Goal: Task Accomplishment & Management: Complete application form

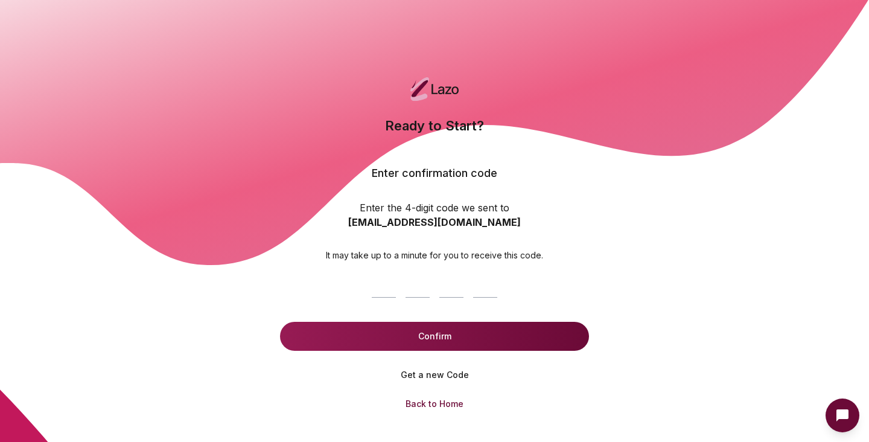
click at [394, 288] on input at bounding box center [434, 283] width 135 height 39
paste input "****"
type input "****"
click at [418, 321] on form "8 4 8 9 **** Confirm" at bounding box center [434, 305] width 309 height 89
click at [415, 327] on button "Confirm" at bounding box center [434, 336] width 309 height 29
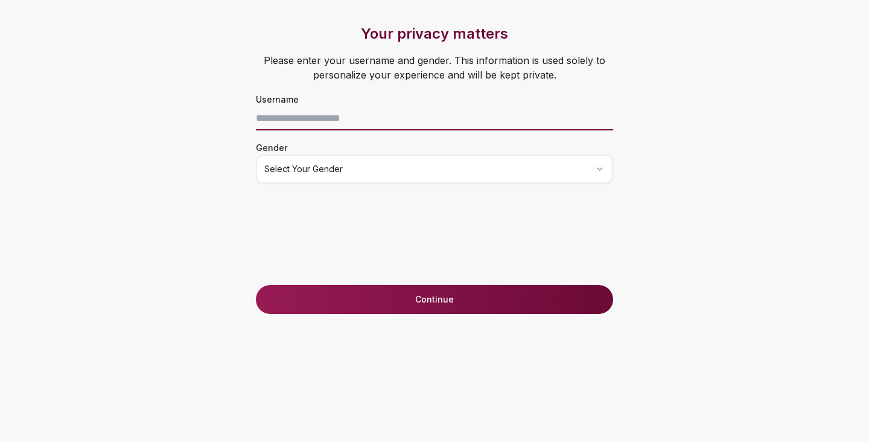
click at [411, 126] on input at bounding box center [434, 118] width 357 height 24
type input "**********"
click at [453, 177] on html "**********" at bounding box center [434, 221] width 869 height 442
click at [403, 288] on button "Continue" at bounding box center [434, 299] width 357 height 29
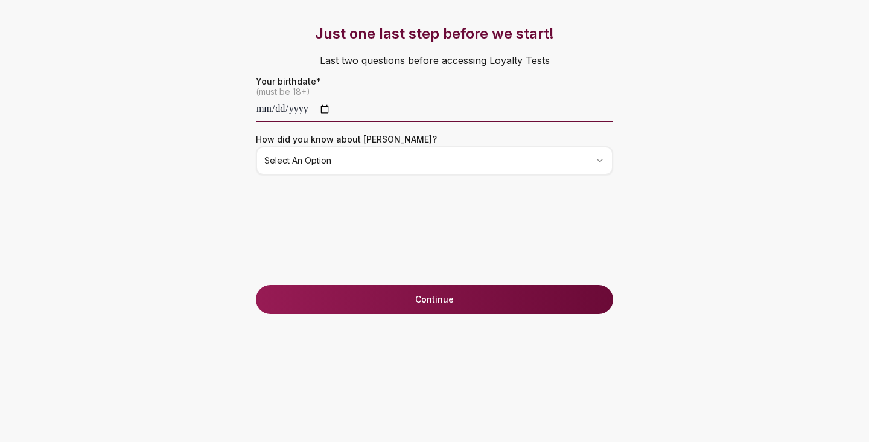
click at [263, 110] on input "date" at bounding box center [434, 110] width 357 height 24
type input "**********"
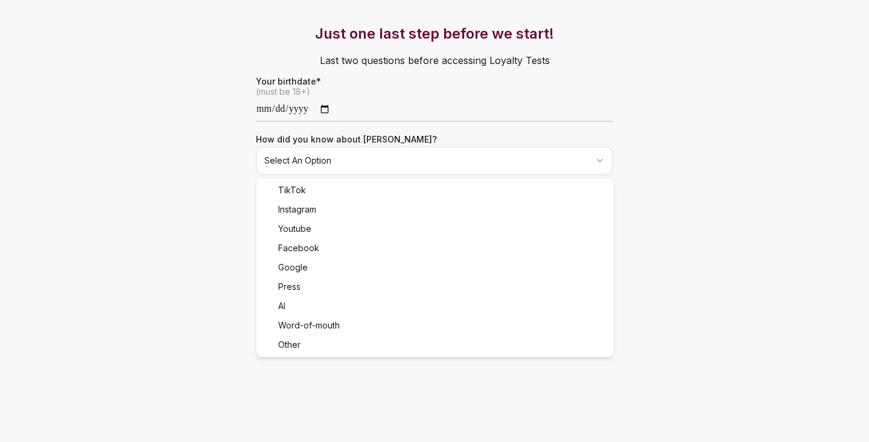
click at [318, 156] on html "**********" at bounding box center [434, 221] width 869 height 442
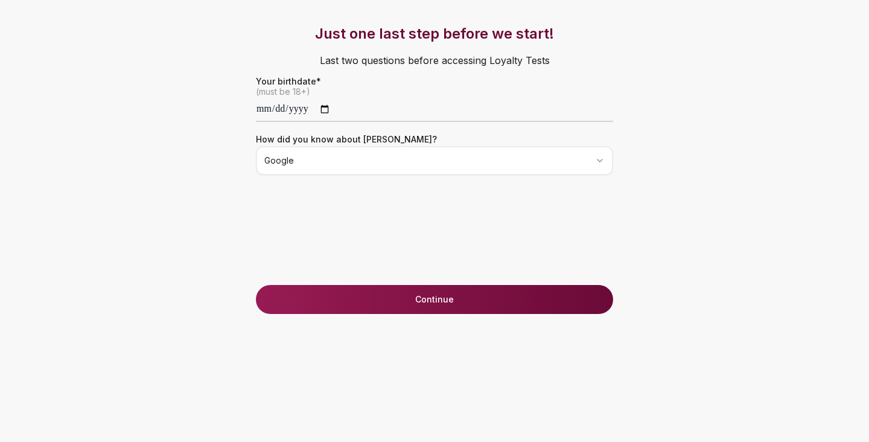
click at [359, 311] on button "Continue" at bounding box center [434, 299] width 357 height 29
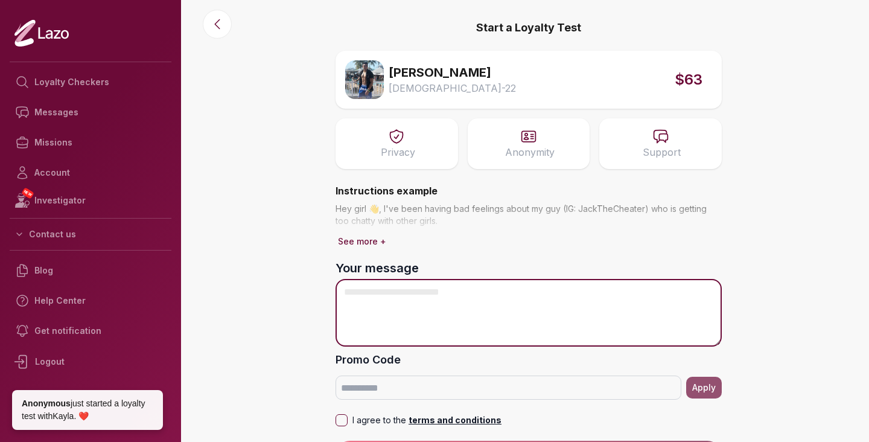
click at [389, 301] on textarea "Your message" at bounding box center [529, 313] width 386 height 68
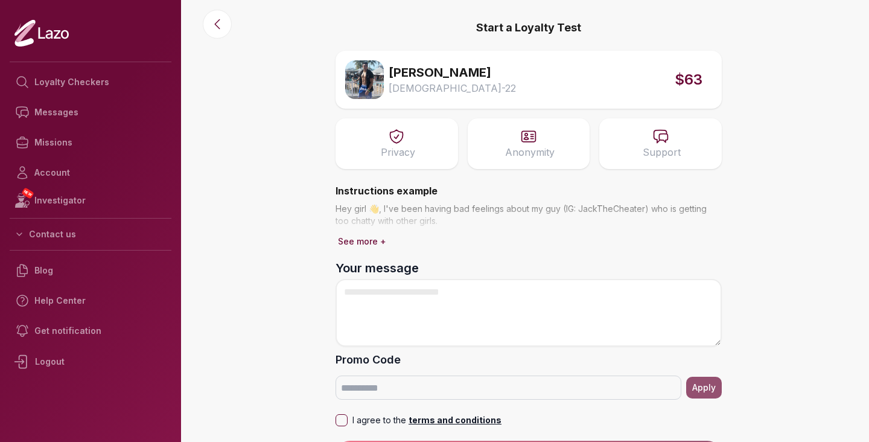
click at [367, 243] on button "See more +" at bounding box center [362, 241] width 53 height 17
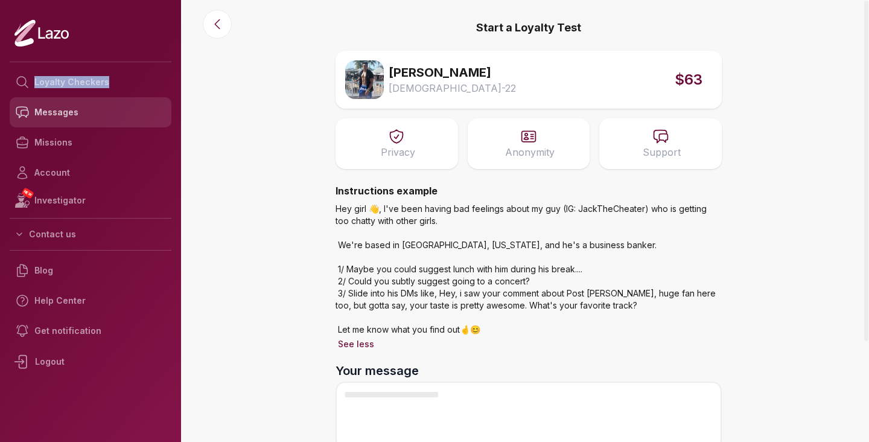
click at [76, 101] on link "Messages" at bounding box center [91, 112] width 162 height 30
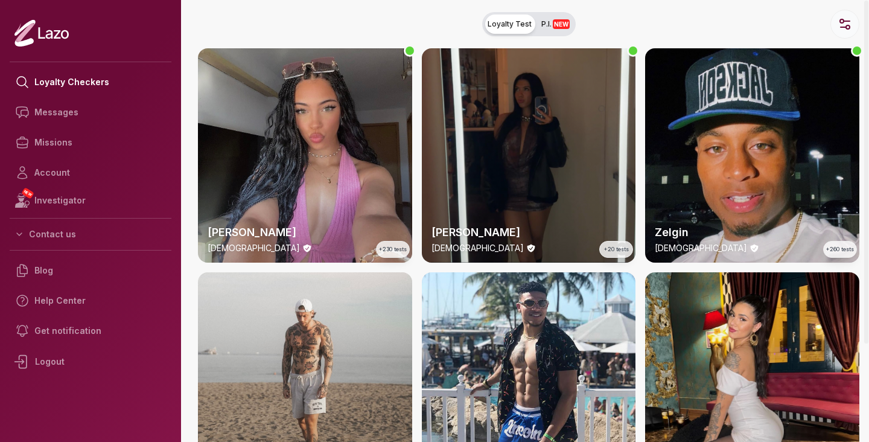
click at [843, 32] on button "button" at bounding box center [844, 24] width 29 height 29
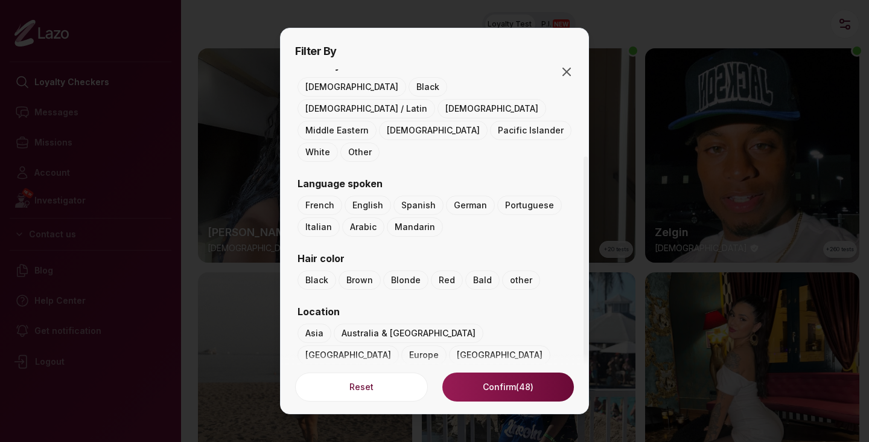
scroll to position [176, 0]
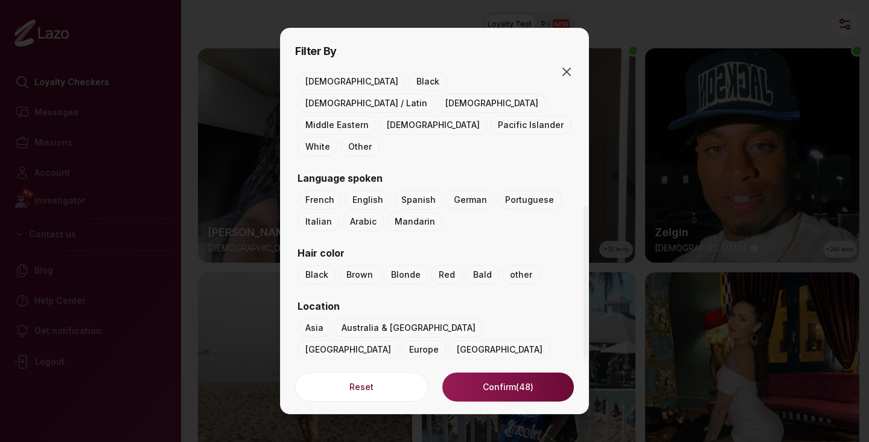
click at [395, 362] on button "UK & [GEOGRAPHIC_DATA]" at bounding box center [360, 371] width 124 height 19
click at [484, 383] on button "Confirm (1)" at bounding box center [508, 386] width 132 height 29
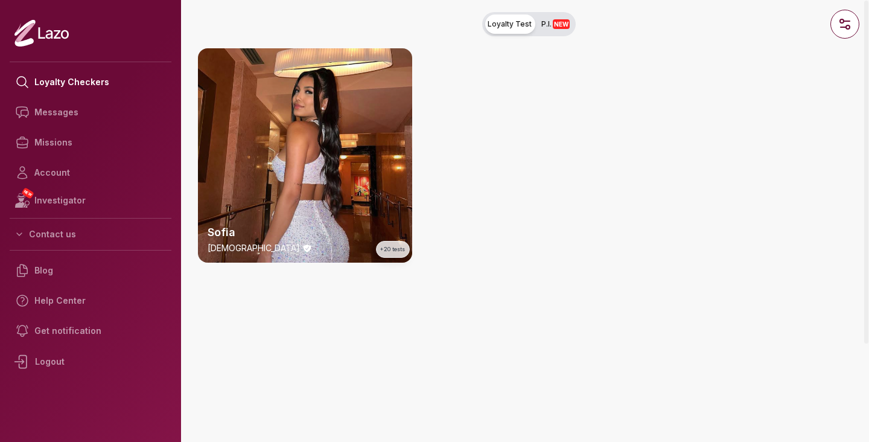
click at [512, 177] on div at bounding box center [529, 155] width 214 height 214
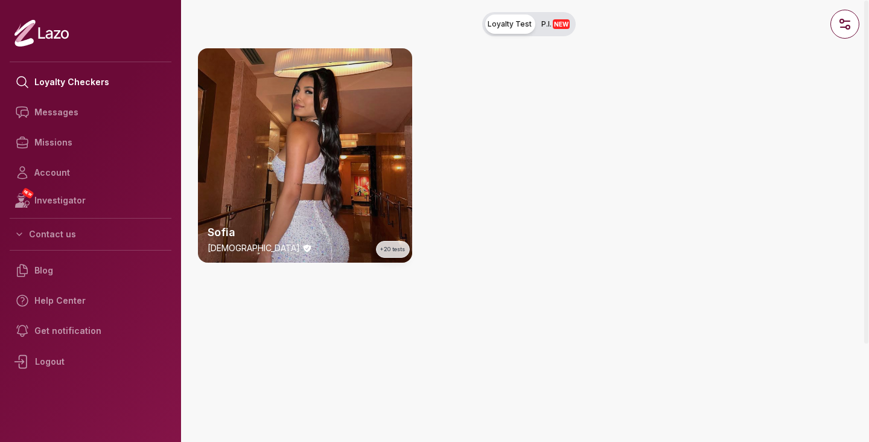
click at [381, 177] on div "Sofia [DEMOGRAPHIC_DATA] +20 tests" at bounding box center [305, 155] width 214 height 214
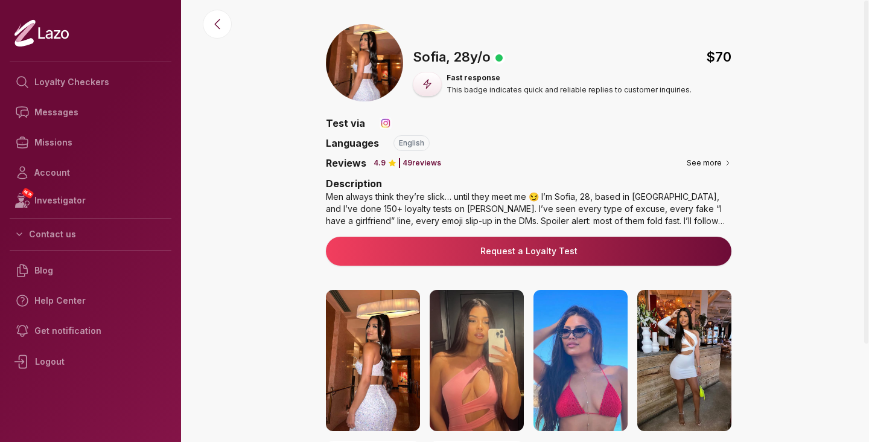
click at [384, 199] on div "Men always think they’re slick… until they meet me 😏 I’m Sofia, 28, based in [G…" at bounding box center [529, 209] width 406 height 36
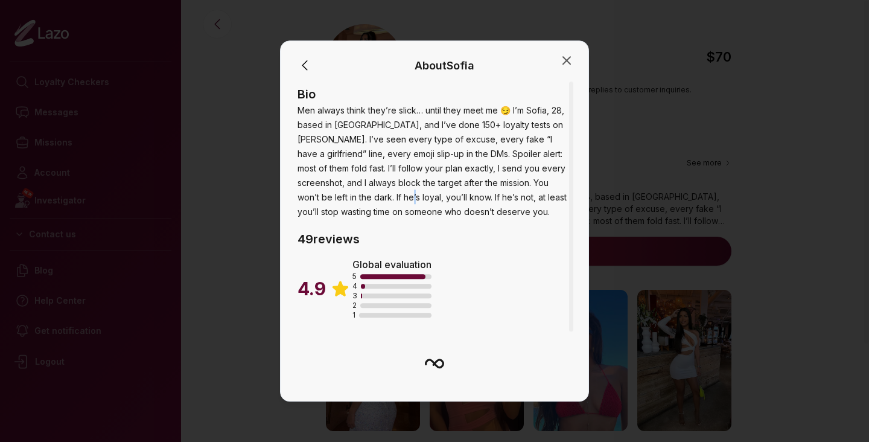
click at [384, 199] on span "Men always think they’re slick… until they meet me 😏 I’m Sofia, 28, based in [G…" at bounding box center [432, 161] width 269 height 112
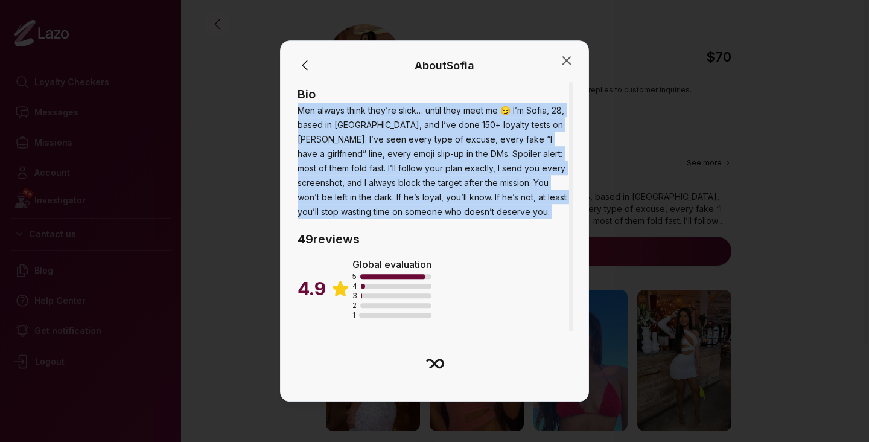
click at [384, 199] on span "Men always think they’re slick… until they meet me 😏 I’m Sofia, 28, based in Mi…" at bounding box center [432, 161] width 269 height 112
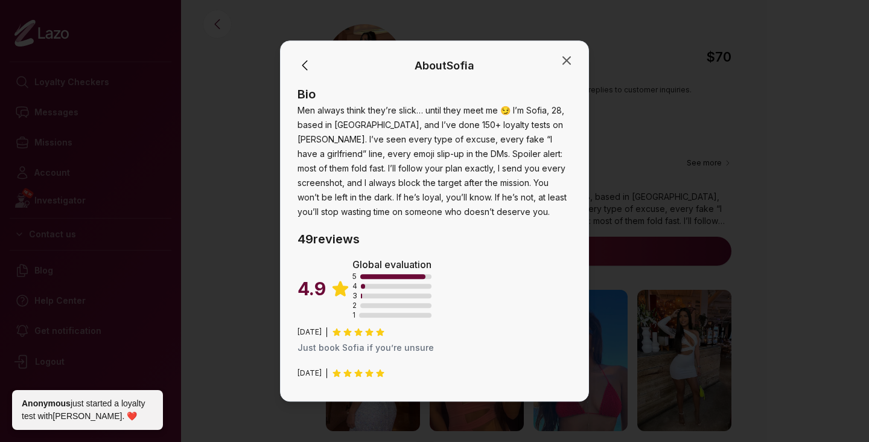
click at [668, 144] on div at bounding box center [434, 221] width 869 height 442
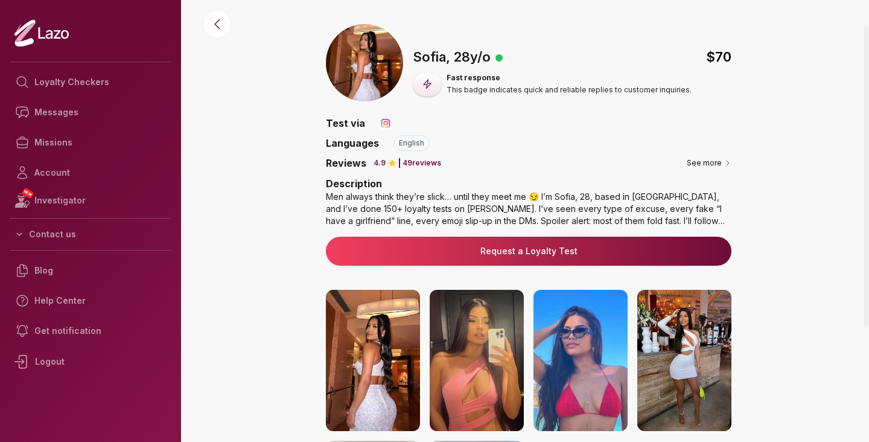
scroll to position [208, 0]
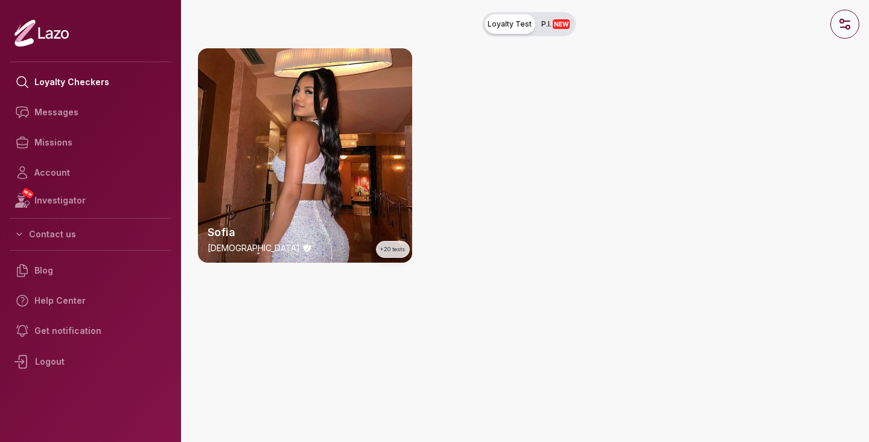
click at [840, 20] on circle "button" at bounding box center [842, 21] width 4 height 4
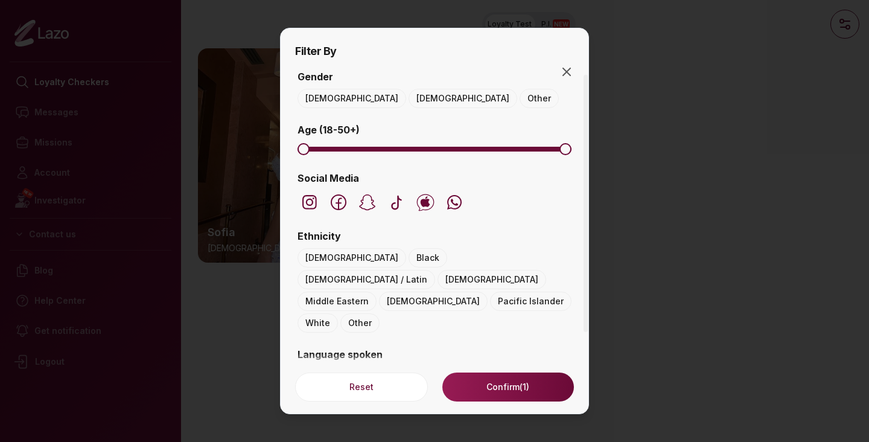
scroll to position [176, 0]
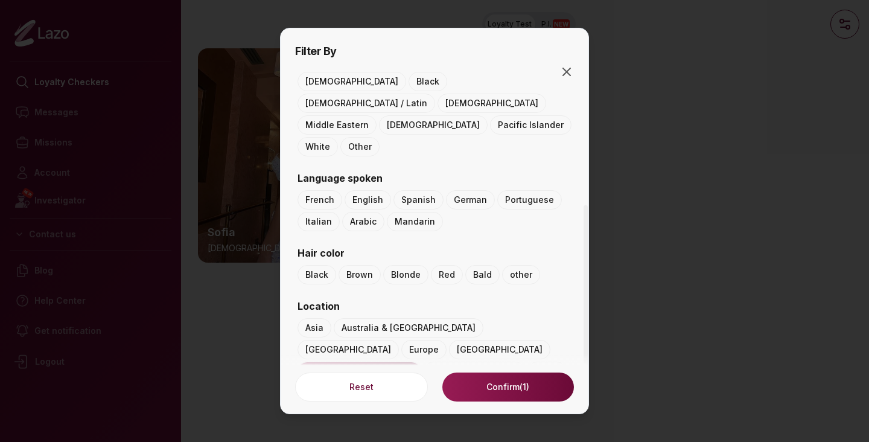
click at [386, 362] on button "UK & [GEOGRAPHIC_DATA]" at bounding box center [360, 371] width 124 height 19
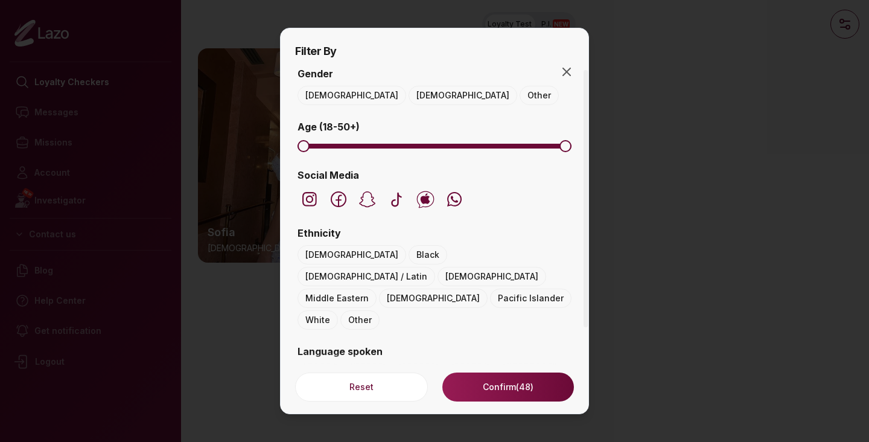
scroll to position [0, 0]
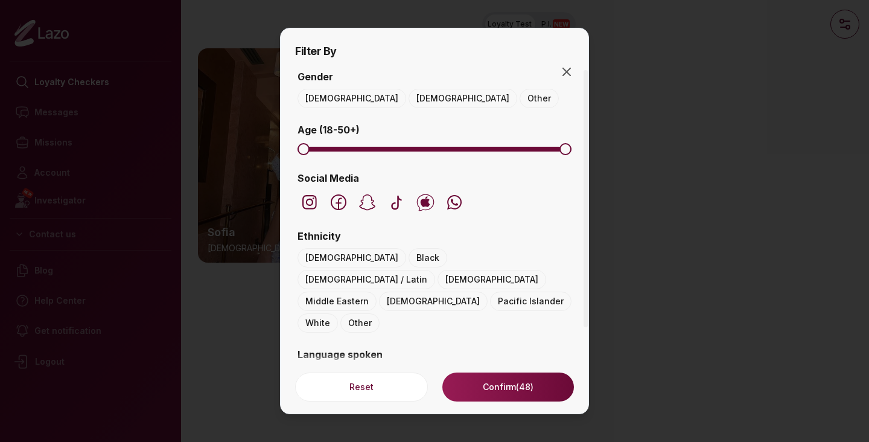
click at [324, 94] on button "[DEMOGRAPHIC_DATA]" at bounding box center [352, 98] width 109 height 19
click at [526, 383] on button "Confirm (13)" at bounding box center [508, 386] width 132 height 29
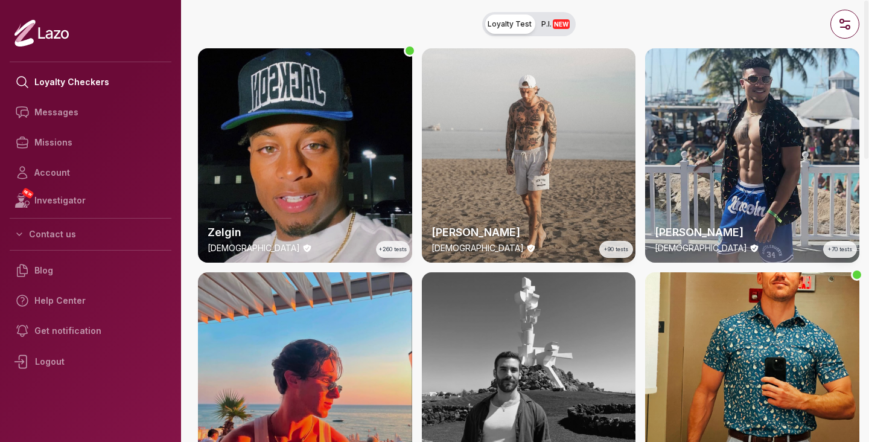
click at [725, 139] on div "Malik 22 y/o +70 tests" at bounding box center [752, 155] width 214 height 214
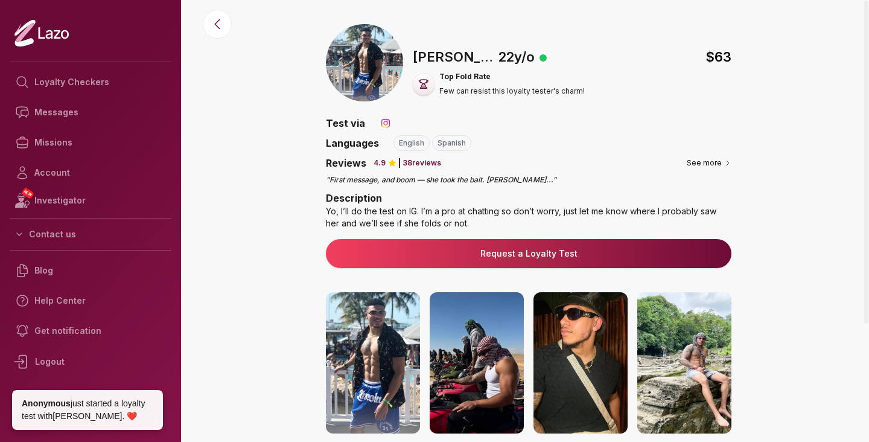
click at [546, 245] on button "Request a Loyalty Test" at bounding box center [529, 253] width 406 height 29
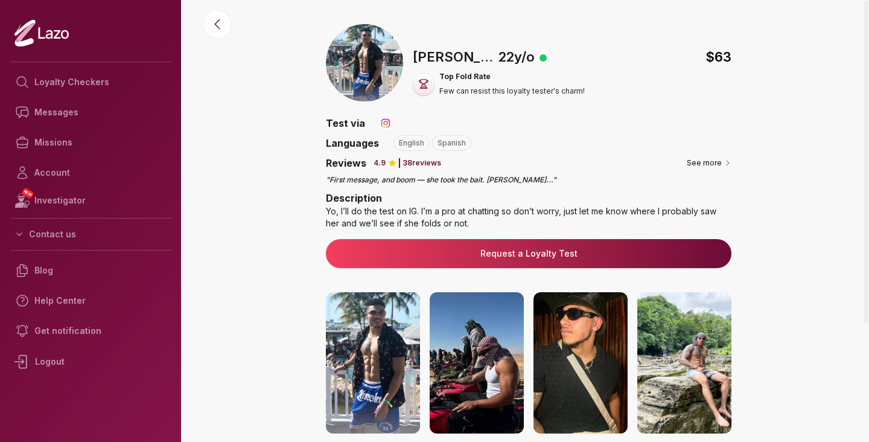
click at [548, 255] on link "Request a Loyalty Test" at bounding box center [529, 253] width 386 height 12
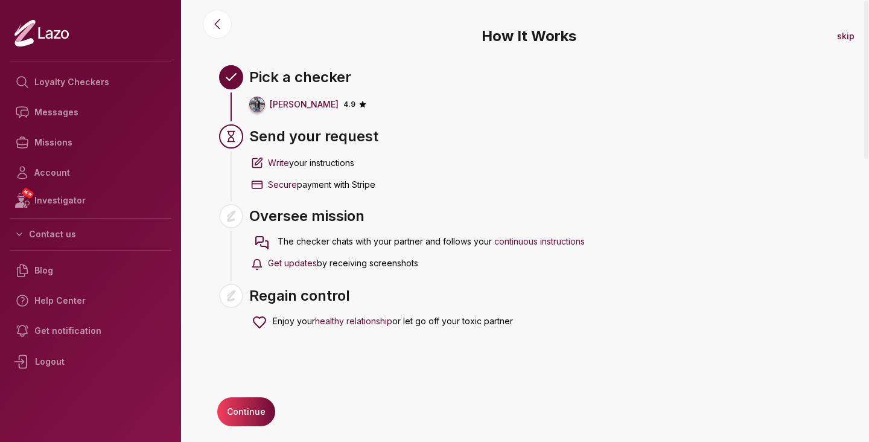
click at [263, 409] on button "Continue" at bounding box center [246, 411] width 58 height 29
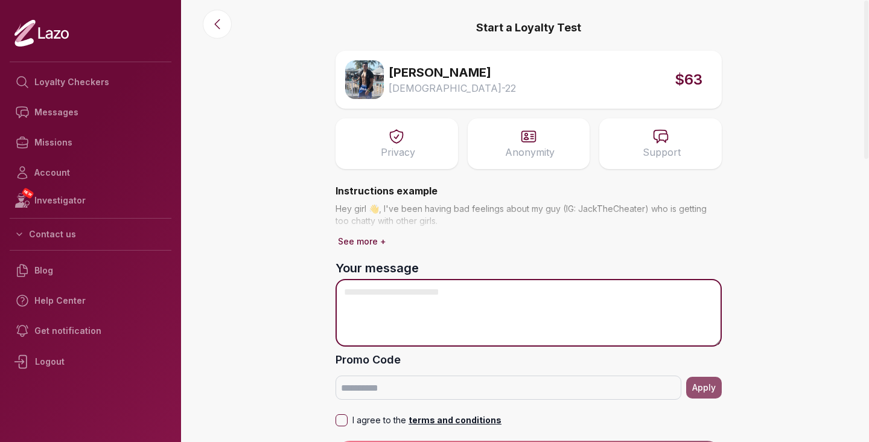
click at [446, 305] on textarea "Your message" at bounding box center [529, 313] width 386 height 68
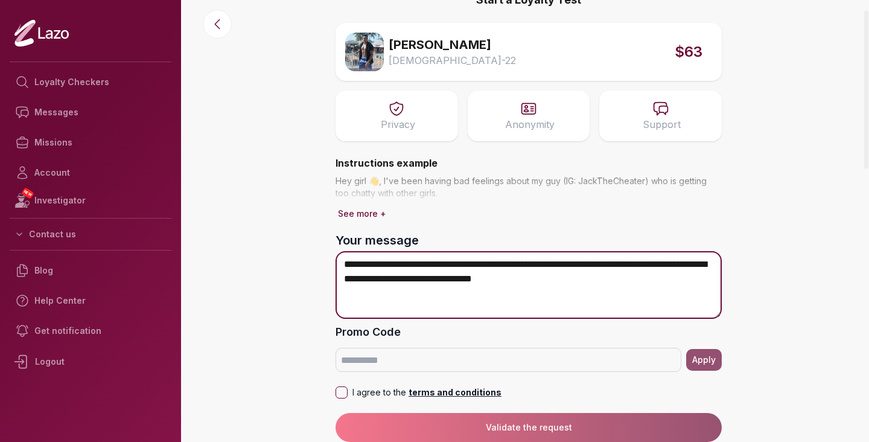
click at [449, 281] on textarea "**********" at bounding box center [529, 285] width 386 height 68
drag, startPoint x: 449, startPoint y: 281, endPoint x: 718, endPoint y: 293, distance: 269.4
click at [718, 293] on textarea "**********" at bounding box center [529, 285] width 386 height 68
type textarea "**********"
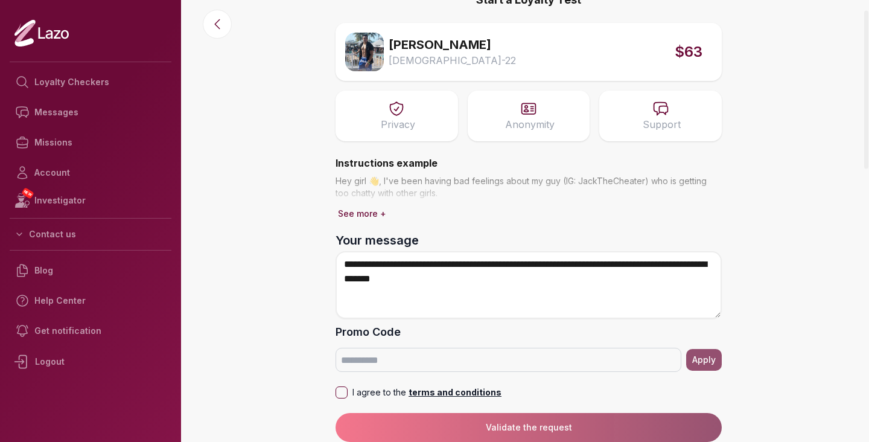
click at [338, 389] on button "I agree to the terms and conditions" at bounding box center [342, 392] width 12 height 12
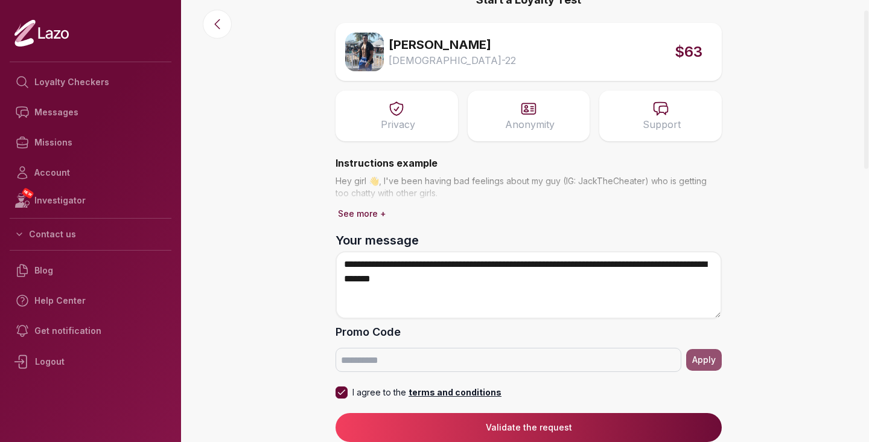
click at [474, 427] on button "Validate the request" at bounding box center [529, 427] width 386 height 29
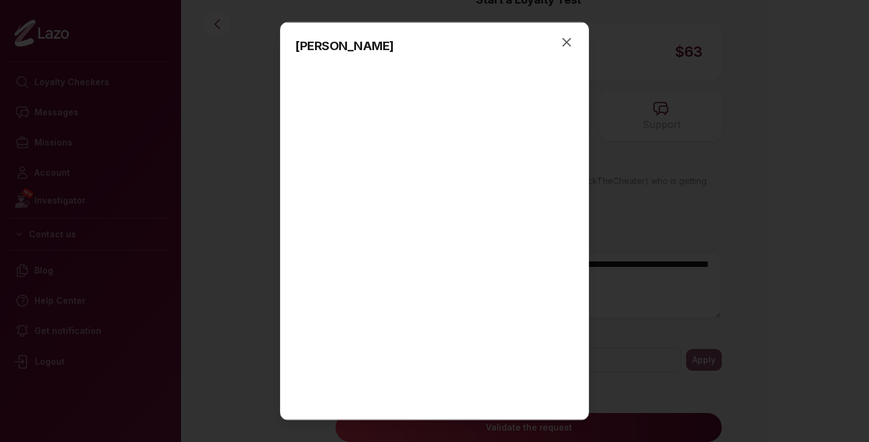
scroll to position [190, 0]
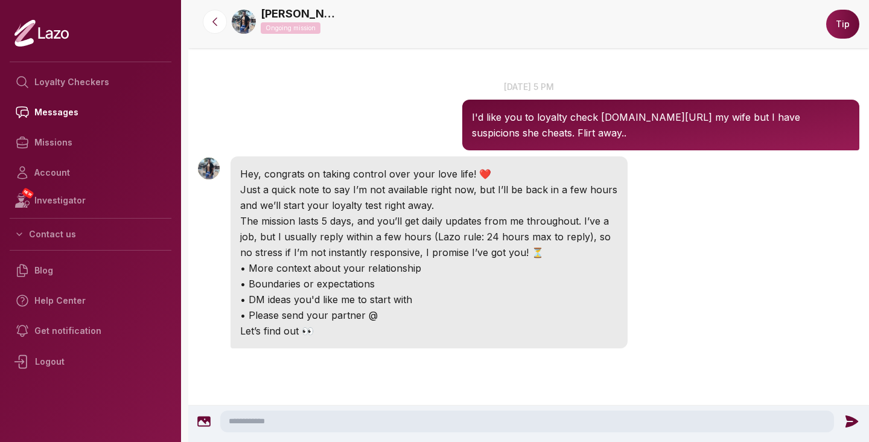
scroll to position [35, 0]
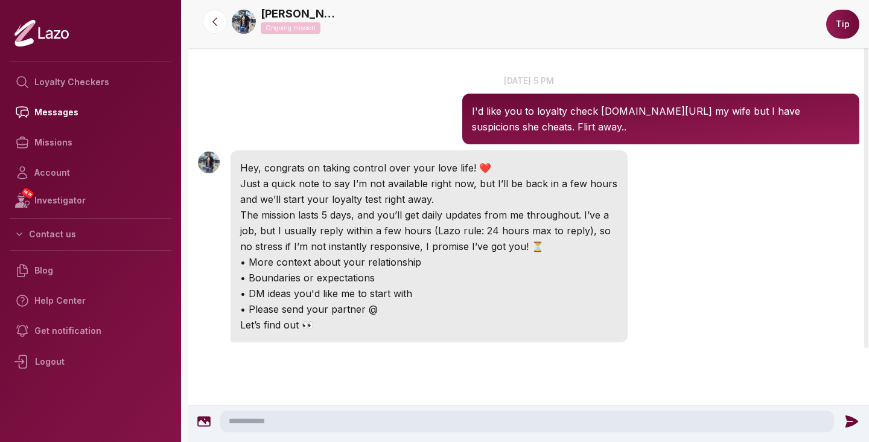
click at [284, 422] on textarea at bounding box center [527, 421] width 614 height 22
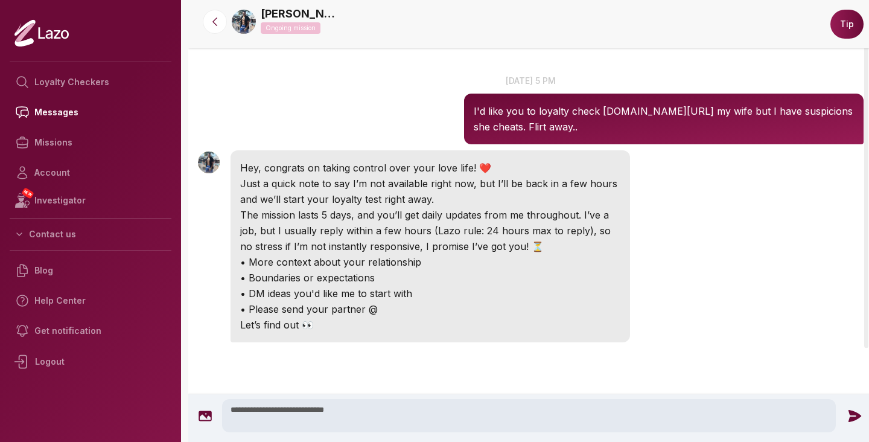
type textarea "**********"
click at [847, 418] on icon at bounding box center [855, 416] width 16 height 16
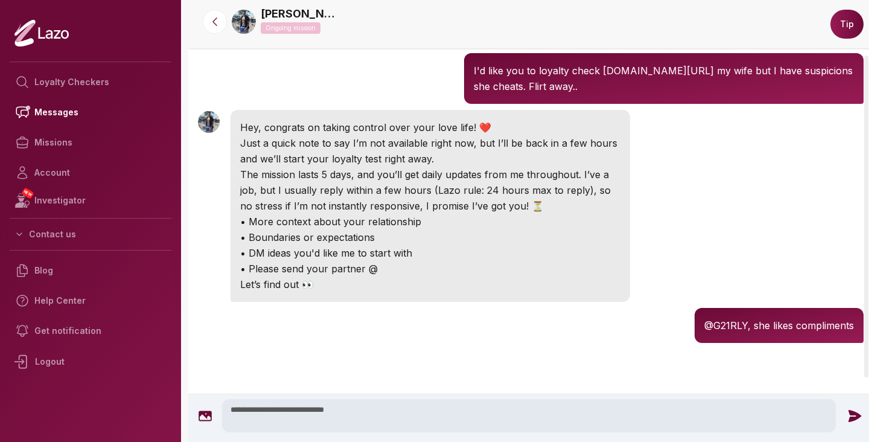
scroll to position [76, 0]
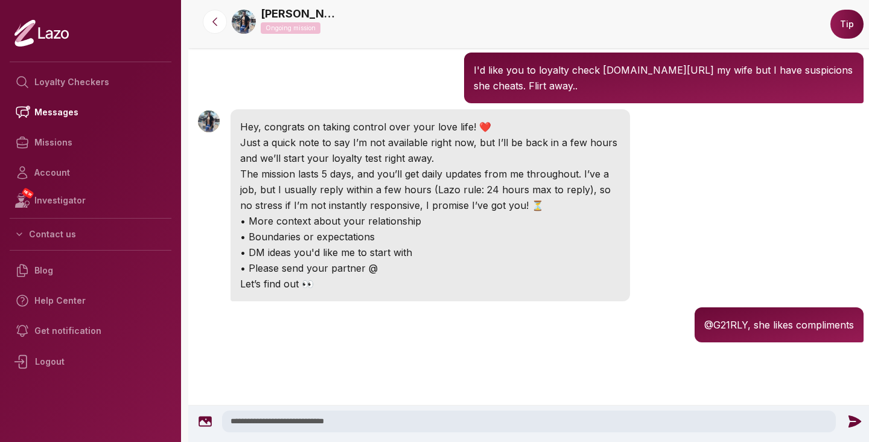
click at [63, 215] on nav "Loyalty Checkers Messages Missions Account NEW Investigator Contact us Blog Hel…" at bounding box center [91, 220] width 162 height 326
click at [62, 206] on link "NEW Investigator" at bounding box center [91, 200] width 162 height 25
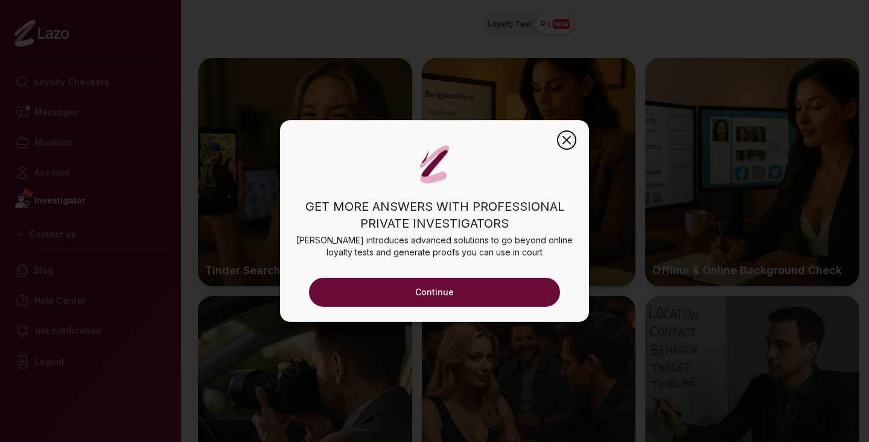
click at [570, 138] on icon "button" at bounding box center [566, 140] width 14 height 14
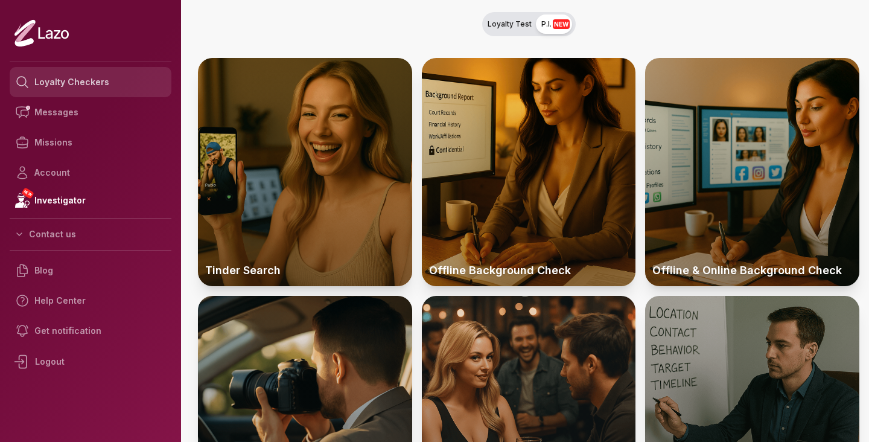
click at [68, 77] on link "Loyalty Checkers" at bounding box center [91, 82] width 162 height 30
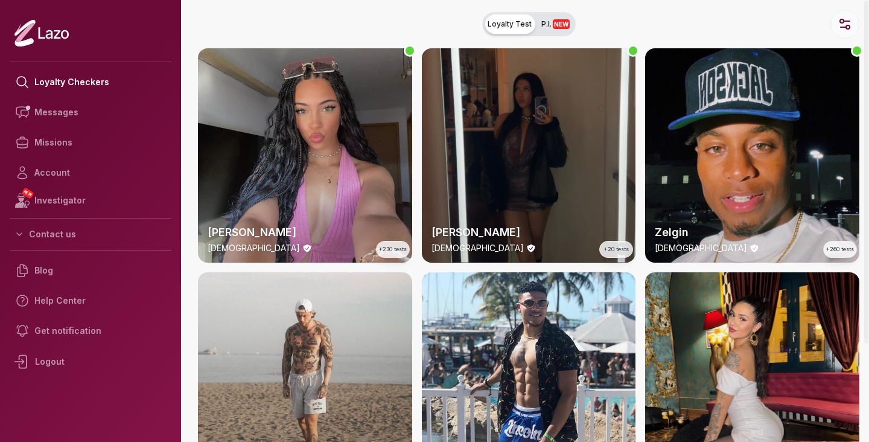
click at [852, 25] on icon "button" at bounding box center [845, 24] width 14 height 14
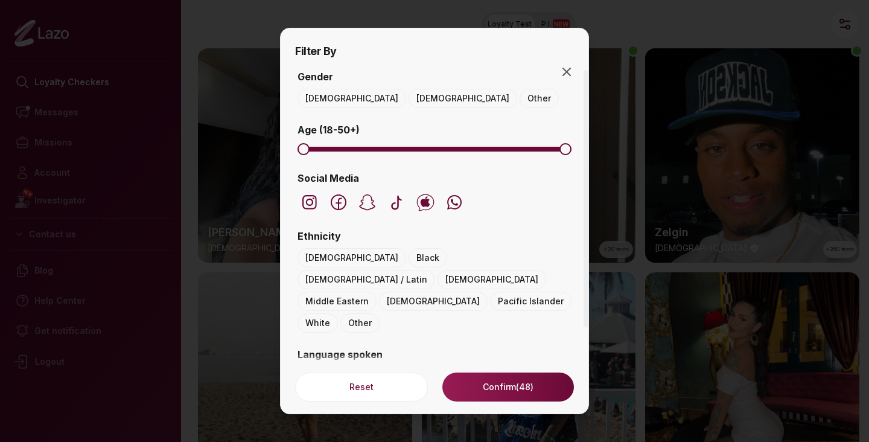
click at [305, 107] on button "Male" at bounding box center [352, 98] width 109 height 19
click at [502, 375] on button "Confirm (13)" at bounding box center [508, 386] width 132 height 29
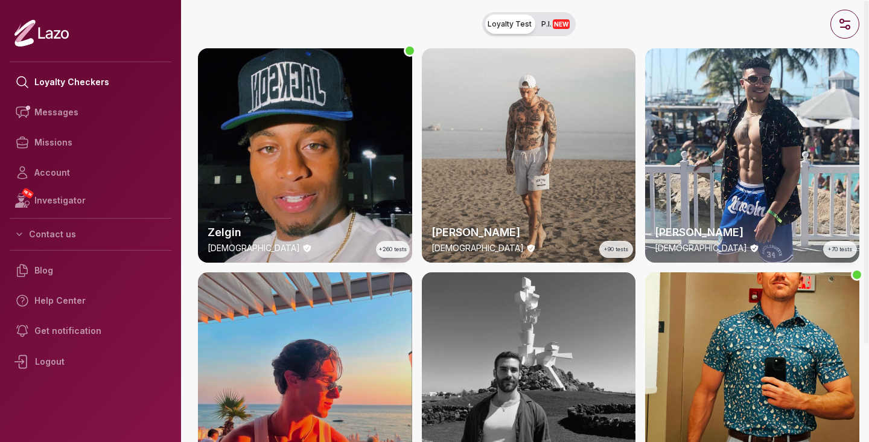
click at [843, 29] on icon "button" at bounding box center [845, 24] width 14 height 14
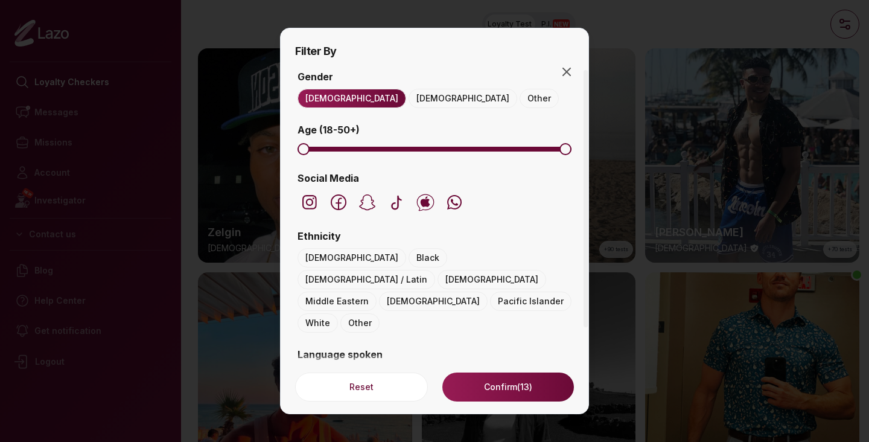
click at [409, 97] on button "Female" at bounding box center [463, 98] width 109 height 19
click at [313, 83] on label "Gender" at bounding box center [434, 76] width 279 height 14
click at [314, 96] on button "Male" at bounding box center [352, 98] width 109 height 19
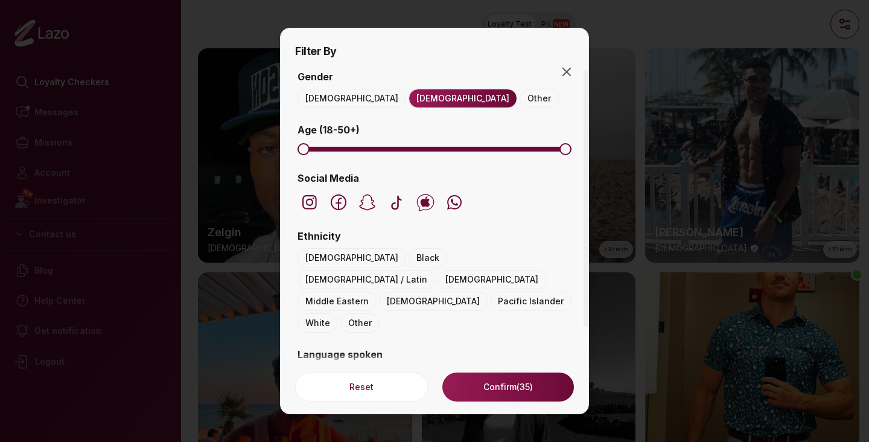
click at [502, 380] on button "Confirm (35)" at bounding box center [508, 386] width 132 height 29
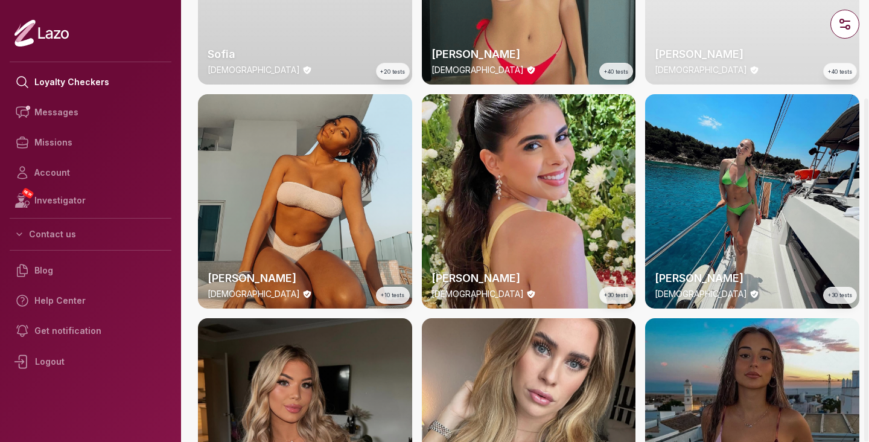
scroll to position [407, 0]
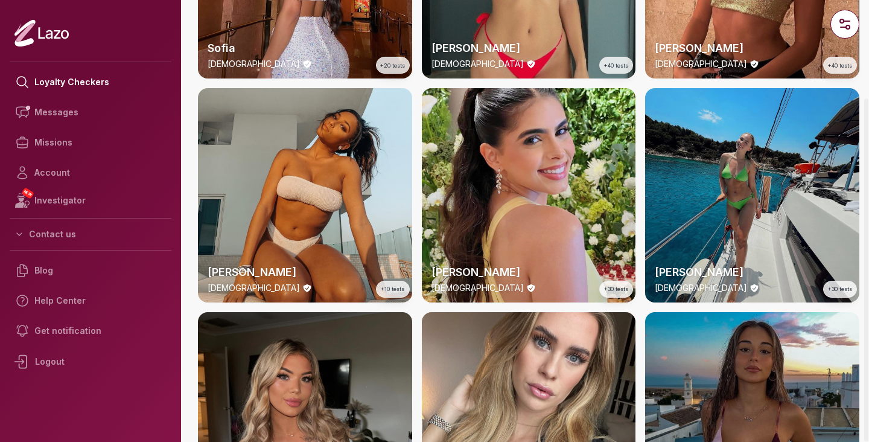
click at [735, 153] on div "Emery 24 y/o +30 tests" at bounding box center [752, 195] width 214 height 214
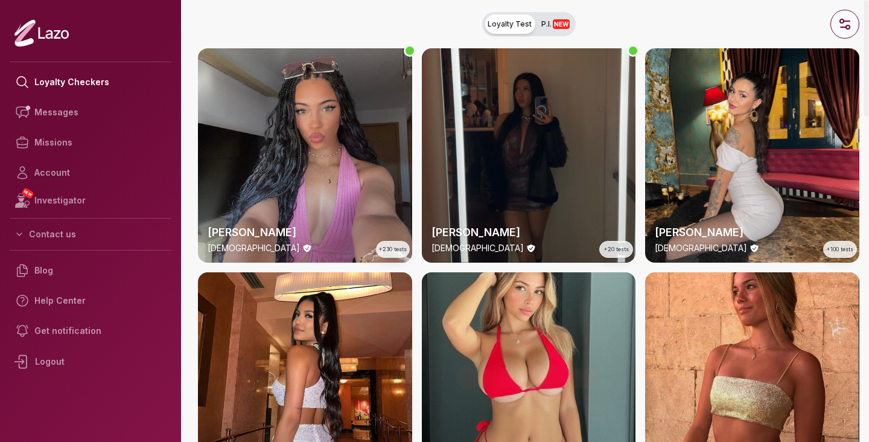
click at [843, 22] on circle "button" at bounding box center [842, 21] width 4 height 4
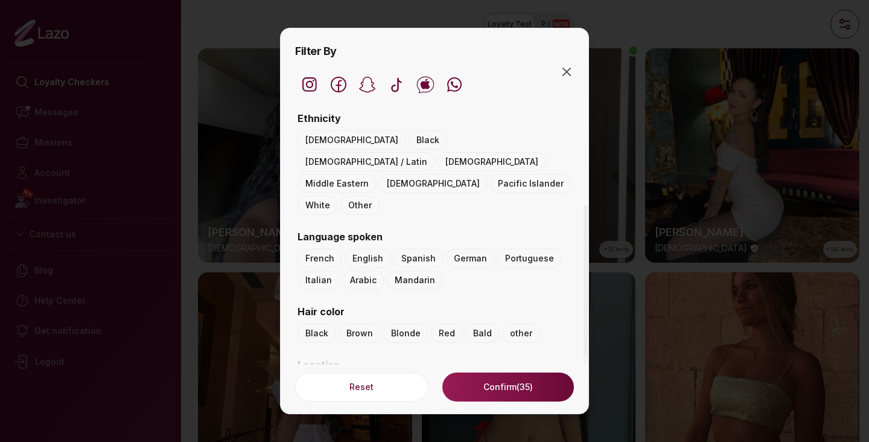
scroll to position [176, 0]
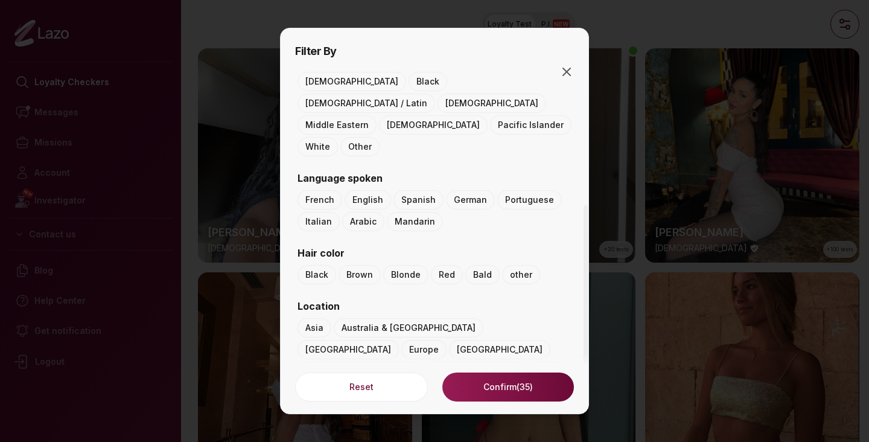
click at [393, 362] on button "UK & Ireland" at bounding box center [360, 371] width 124 height 19
click at [457, 378] on button "Confirm (1)" at bounding box center [508, 386] width 132 height 29
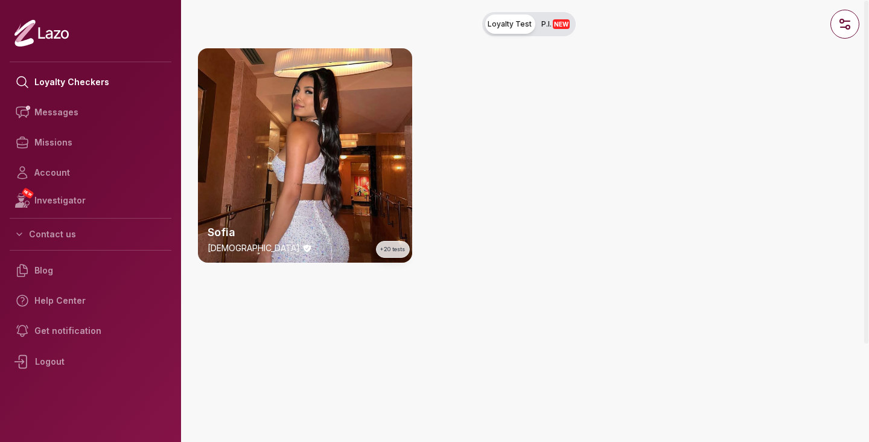
click at [336, 168] on div "Sofia 28 y/o +20 tests" at bounding box center [305, 155] width 214 height 214
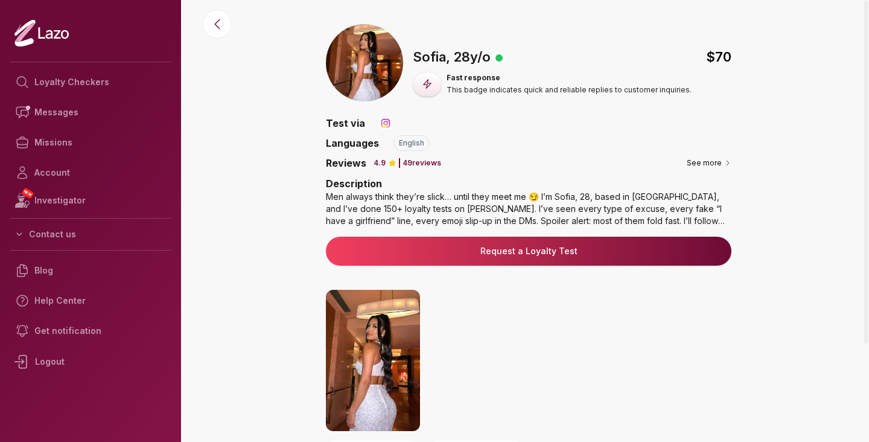
click at [631, 230] on div "Description Men always think they’re slick… until they meet me 😏 I’m Sofia, 28,…" at bounding box center [529, 204] width 406 height 56
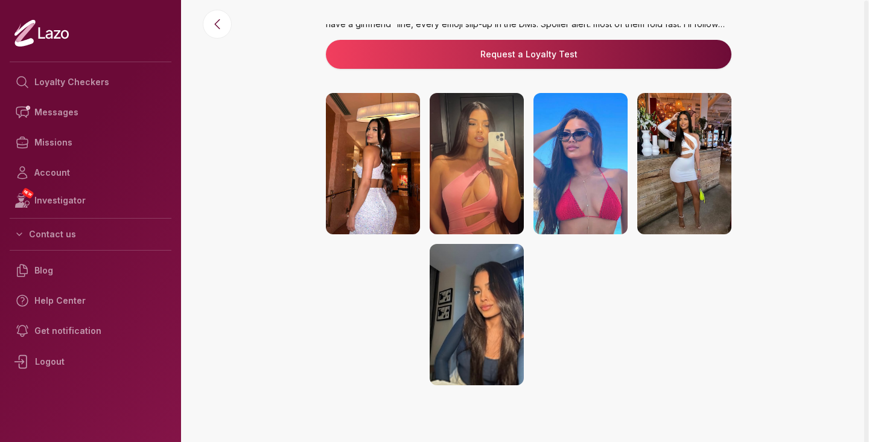
scroll to position [208, 0]
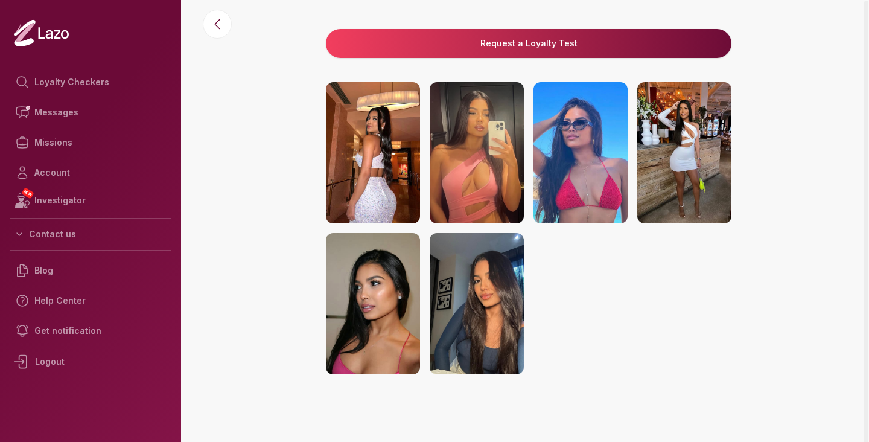
click at [650, 177] on img at bounding box center [684, 152] width 94 height 141
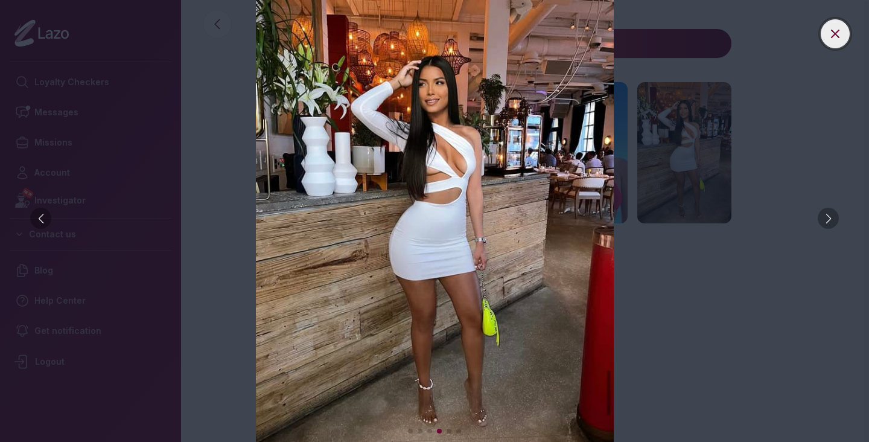
click at [843, 28] on button at bounding box center [835, 33] width 29 height 29
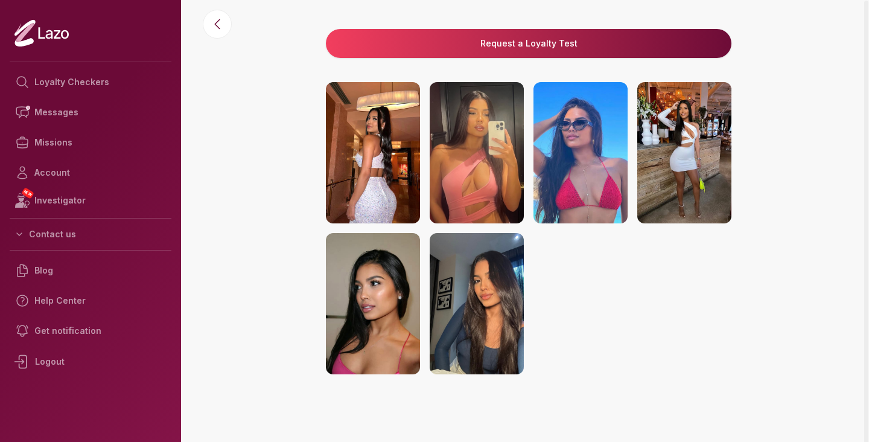
click at [595, 53] on button "Request a Loyalty Test" at bounding box center [529, 43] width 406 height 29
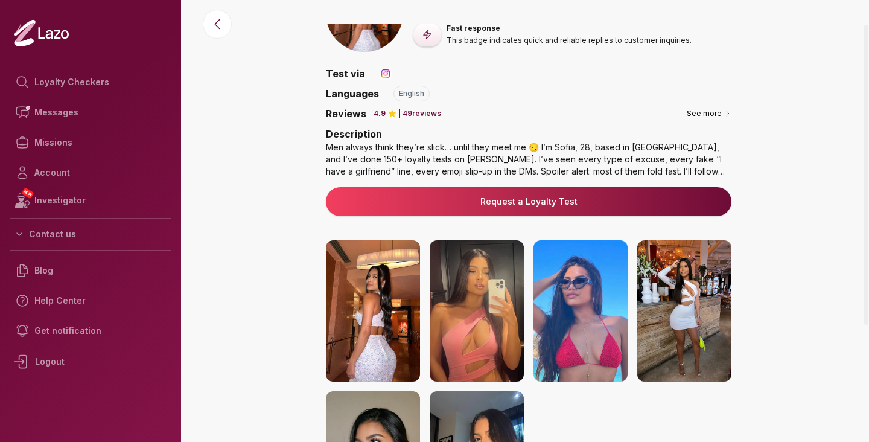
scroll to position [0, 0]
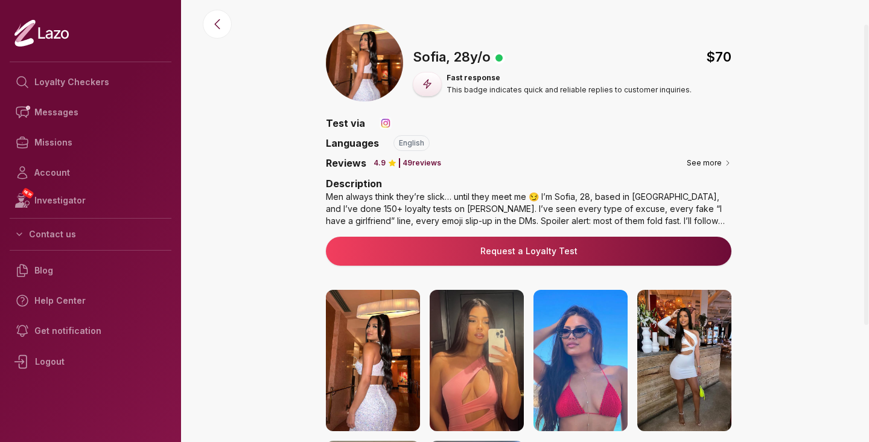
click at [468, 254] on link "Request a Loyalty Test" at bounding box center [529, 251] width 386 height 12
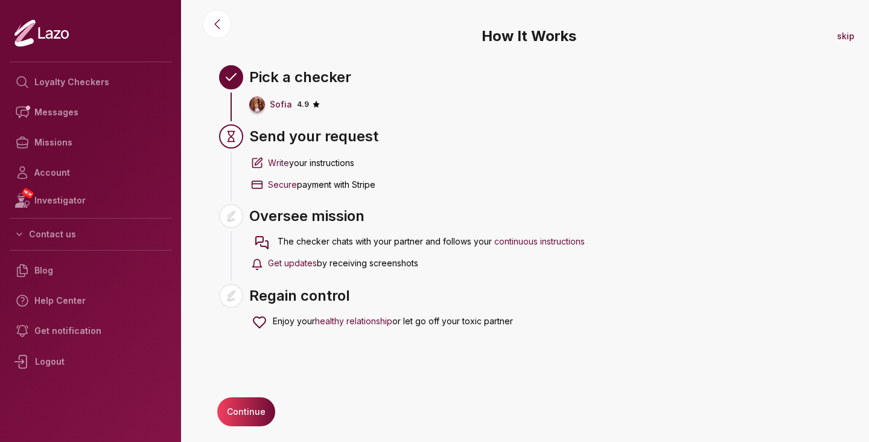
click at [234, 421] on button "Continue" at bounding box center [246, 411] width 58 height 29
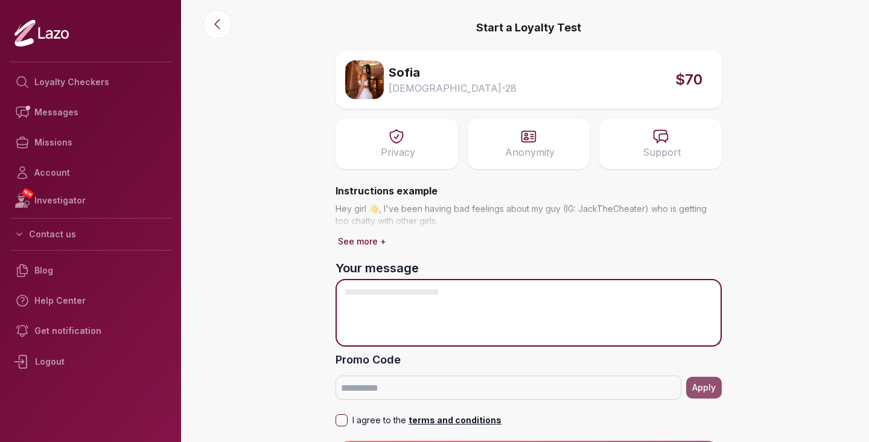
click at [430, 334] on textarea "Your message" at bounding box center [529, 313] width 386 height 68
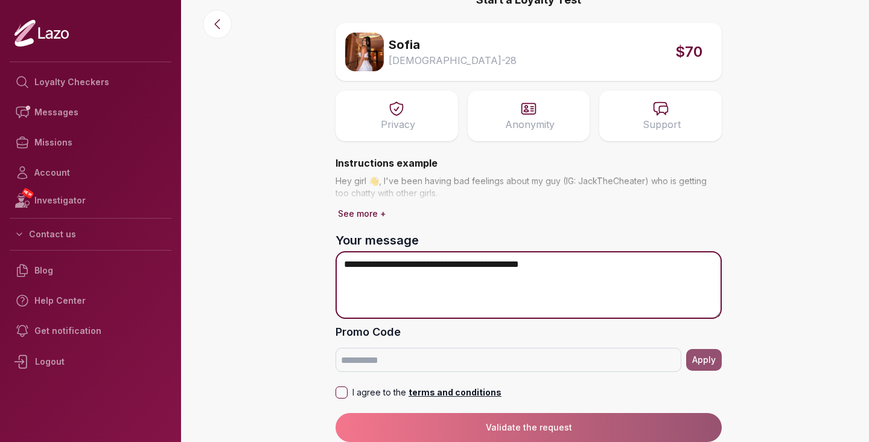
type textarea "**********"
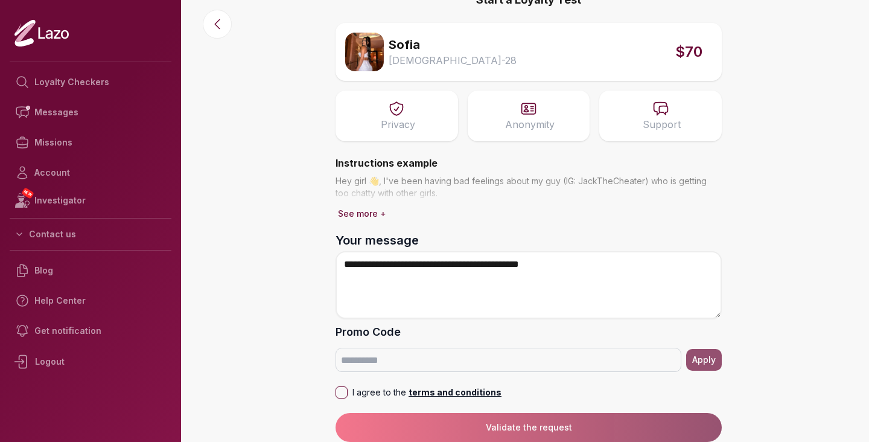
click at [336, 394] on button "I agree to the terms and conditions" at bounding box center [342, 392] width 12 height 12
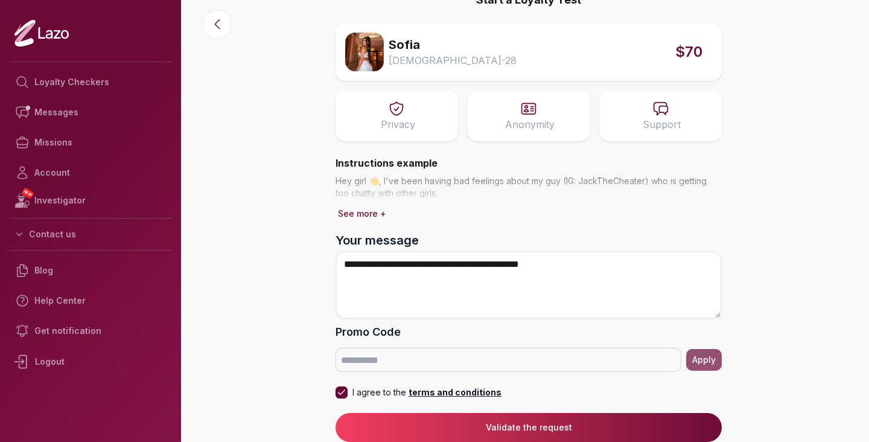
click at [392, 422] on button "Validate the request" at bounding box center [529, 427] width 386 height 29
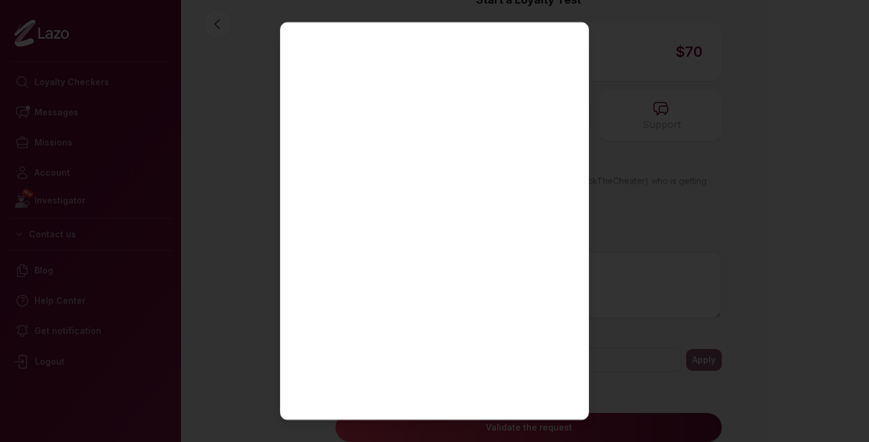
scroll to position [217, 0]
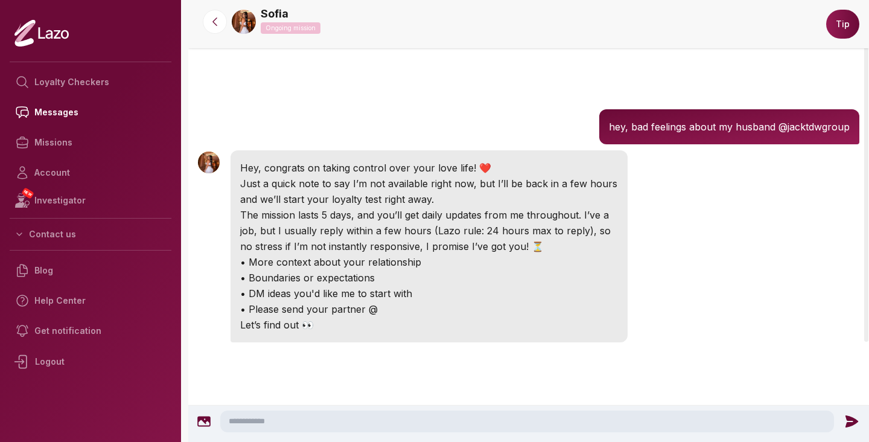
click at [344, 414] on textarea at bounding box center [527, 421] width 614 height 22
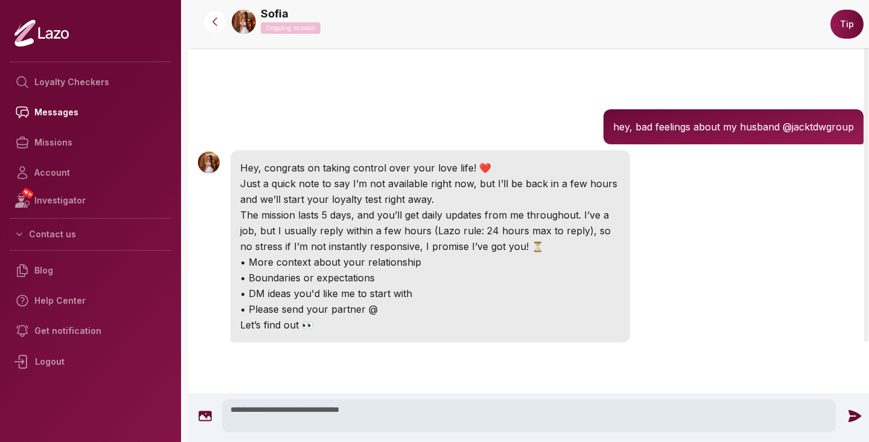
type textarea "**********"
click at [848, 408] on icon at bounding box center [855, 416] width 16 height 16
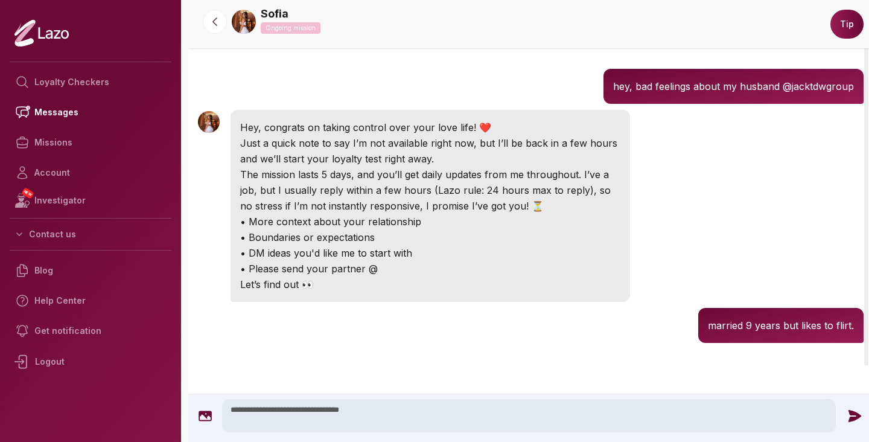
scroll to position [41, 0]
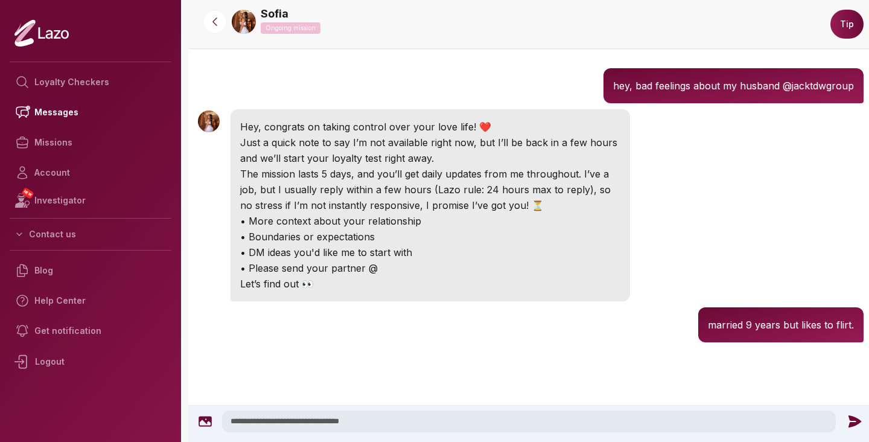
click at [36, 32] on icon at bounding box center [41, 33] width 54 height 28
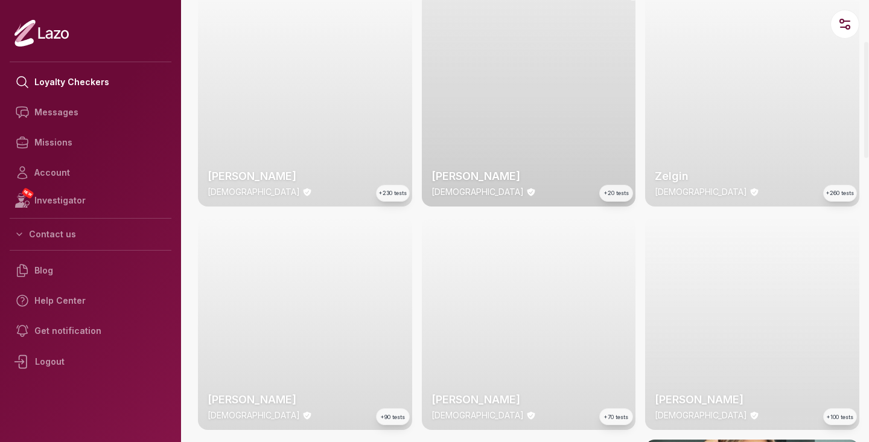
scroll to position [278, 0]
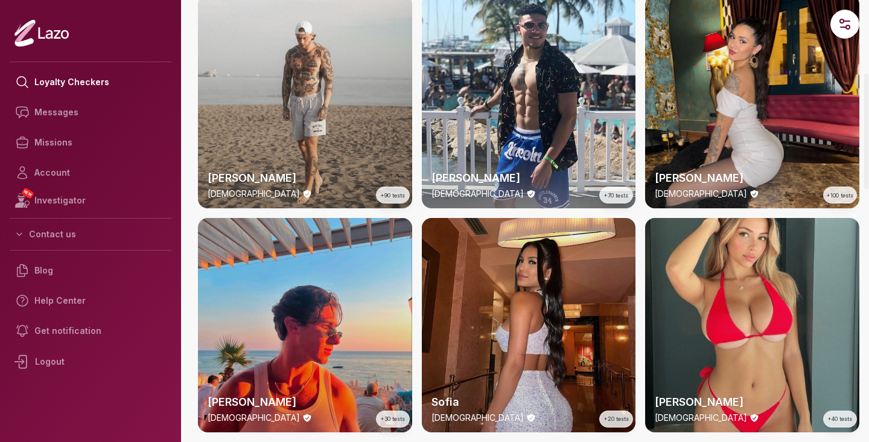
click at [528, 257] on div "Sofia 28 y/o +20 tests" at bounding box center [529, 325] width 214 height 214
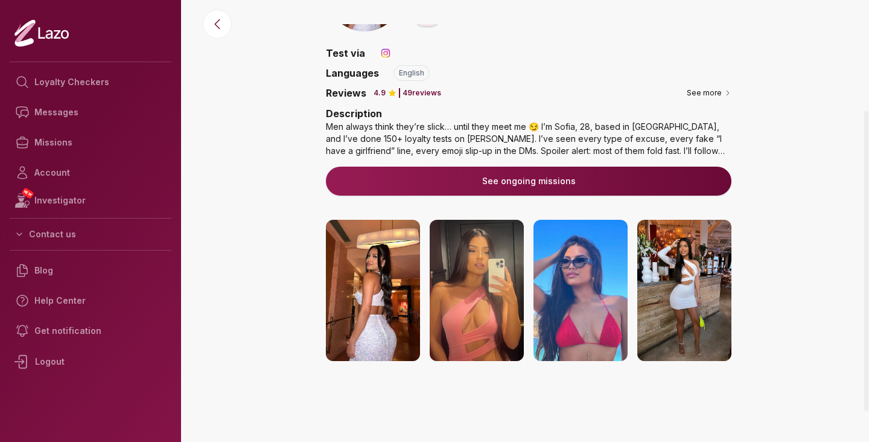
scroll to position [159, 0]
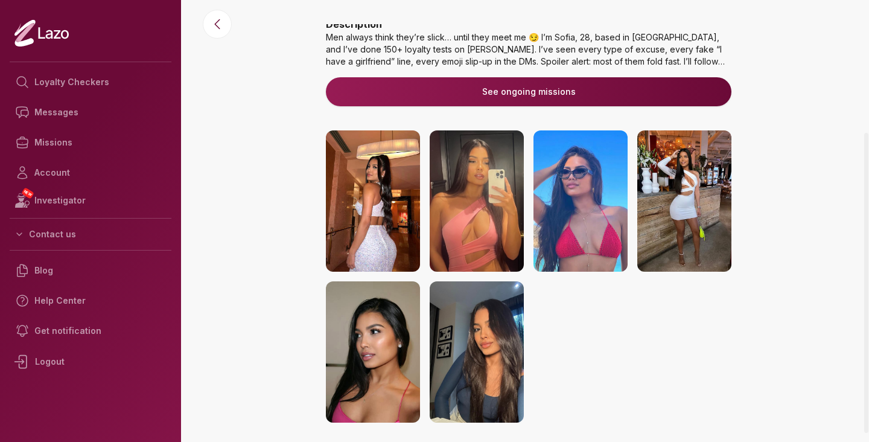
click at [511, 92] on button "See ongoing missions" at bounding box center [529, 91] width 406 height 29
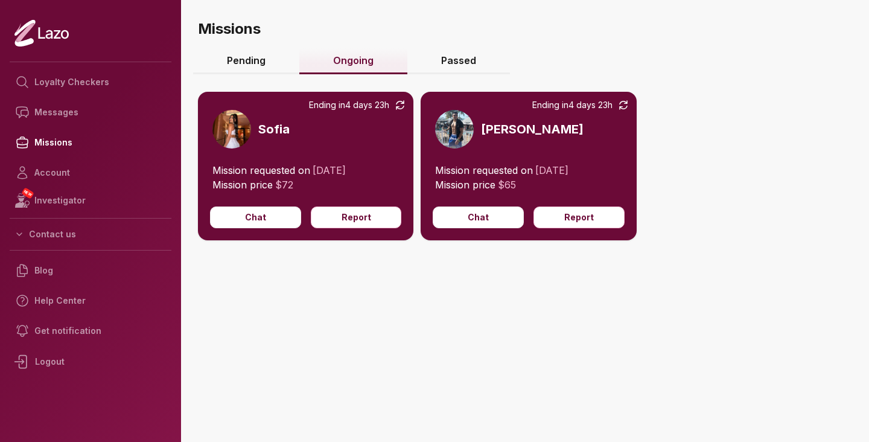
click at [465, 60] on link "Passed" at bounding box center [458, 61] width 103 height 26
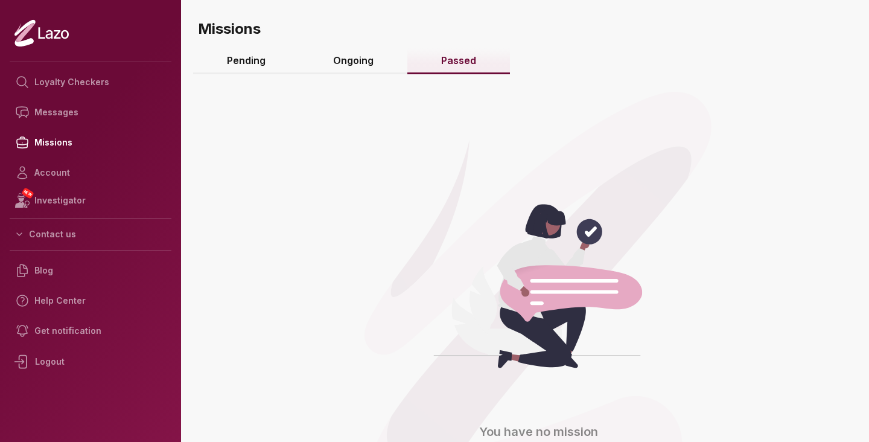
click at [347, 60] on link "Ongoing" at bounding box center [353, 61] width 108 height 26
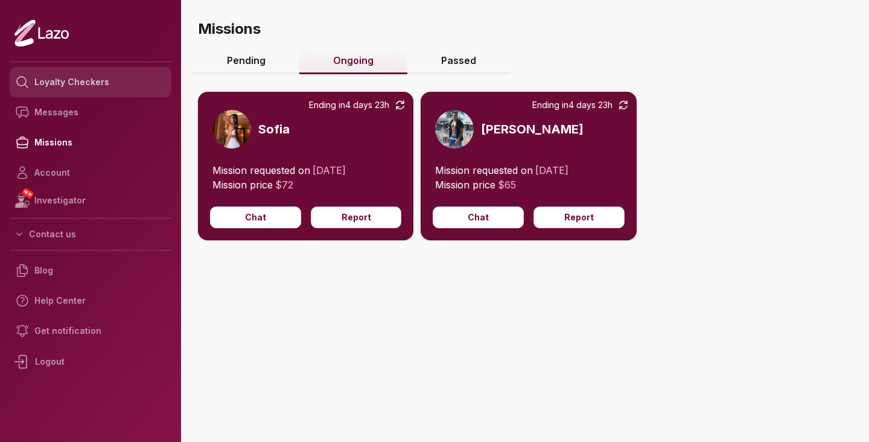
click at [49, 77] on link "Loyalty Checkers" at bounding box center [91, 82] width 162 height 30
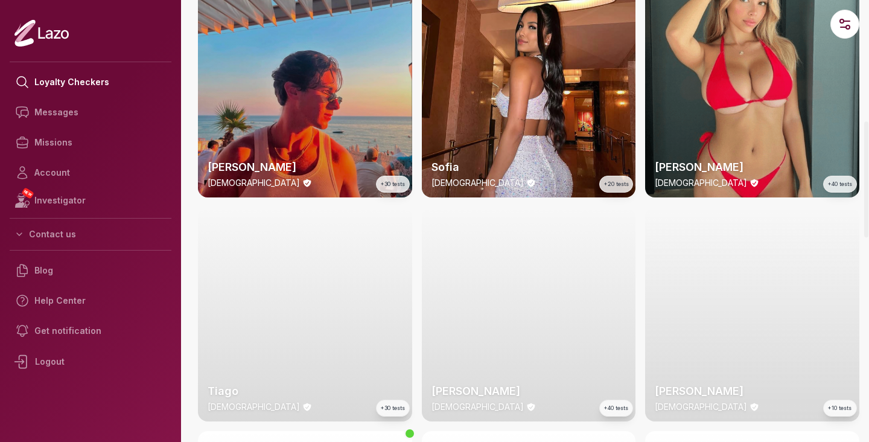
scroll to position [566, 0]
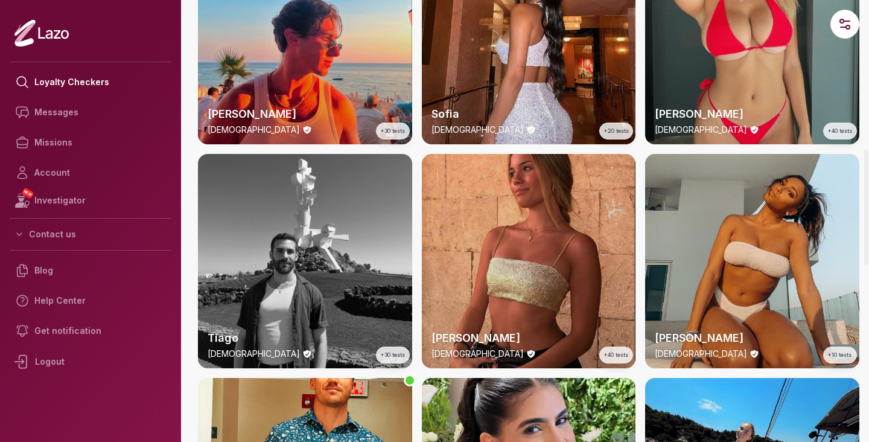
click at [476, 266] on div "Sharon 22 y/o +40 tests" at bounding box center [529, 261] width 214 height 214
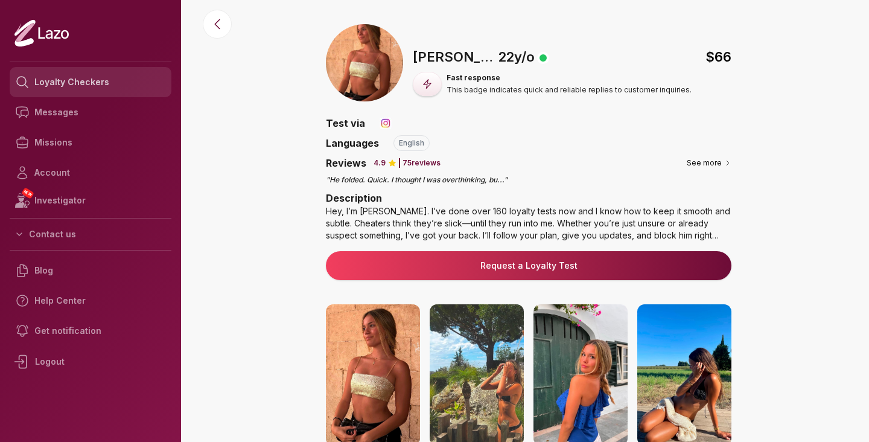
click at [83, 71] on link "Loyalty Checkers" at bounding box center [91, 82] width 162 height 30
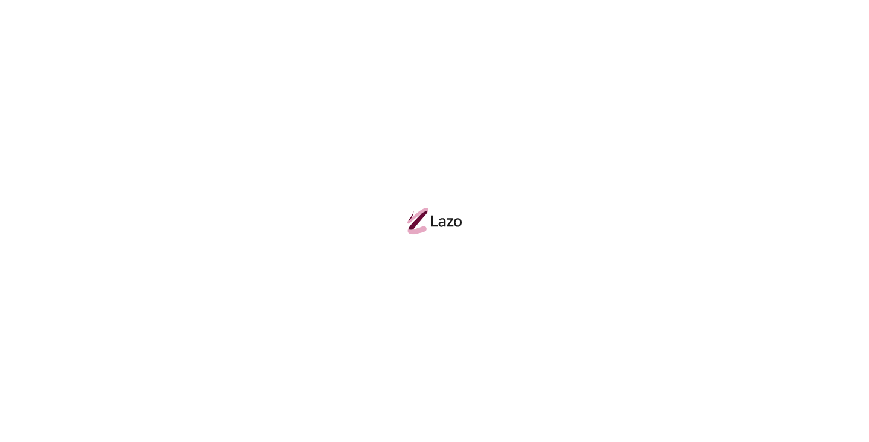
scroll to position [605, 0]
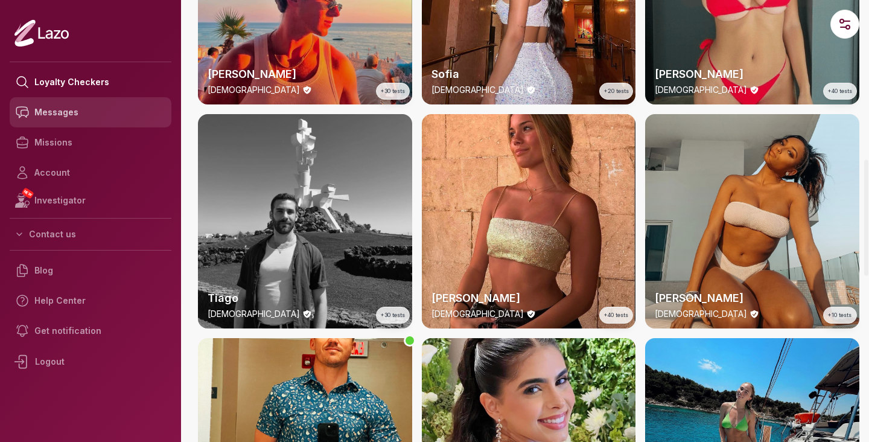
click at [86, 119] on link "Messages" at bounding box center [91, 112] width 162 height 30
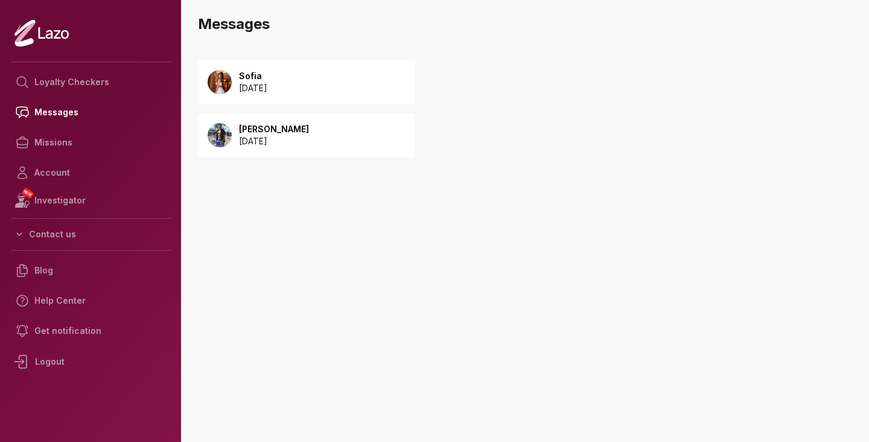
click at [319, 165] on div "Sofia 2025 September 23 Malik 2025 September 23" at bounding box center [363, 121] width 331 height 147
click at [319, 138] on div "Malik 2025 September 23" at bounding box center [306, 134] width 217 height 43
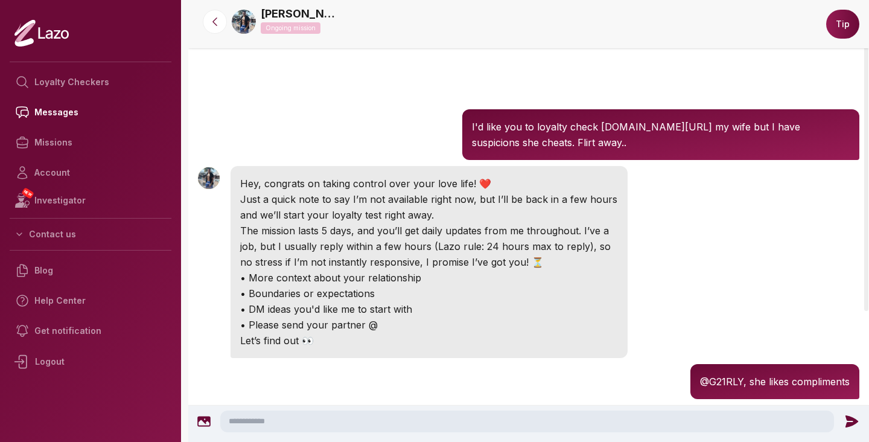
click at [258, 23] on div "[PERSON_NAME] Ongoing mission" at bounding box center [525, 21] width 587 height 33
click at [243, 23] on img at bounding box center [244, 22] width 24 height 24
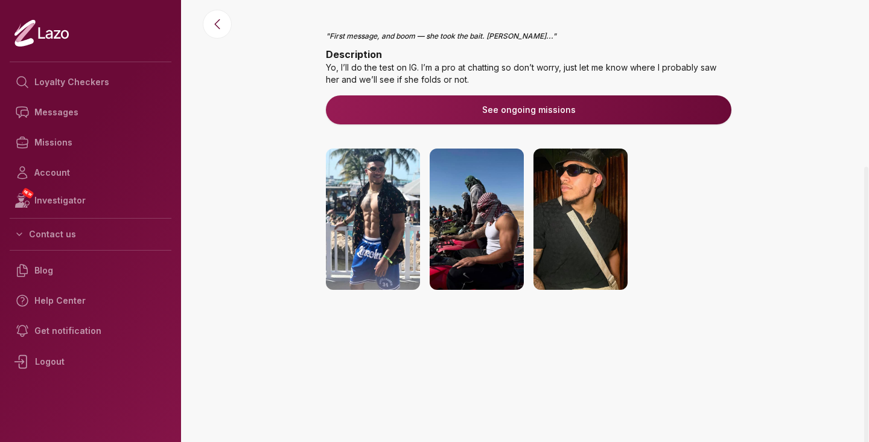
scroll to position [210, 0]
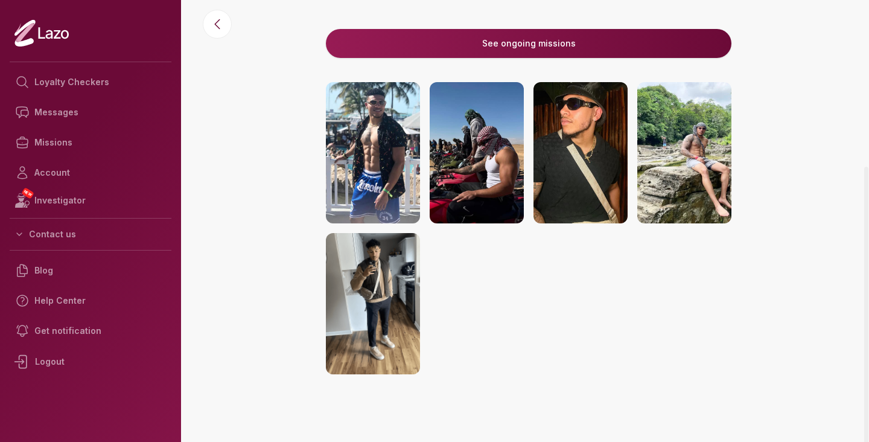
click at [418, 292] on img at bounding box center [373, 303] width 94 height 141
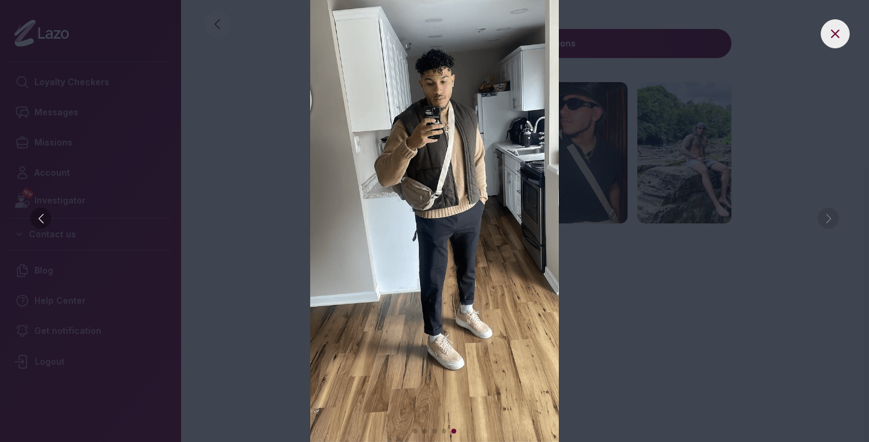
click at [196, 138] on img at bounding box center [434, 221] width 821 height 442
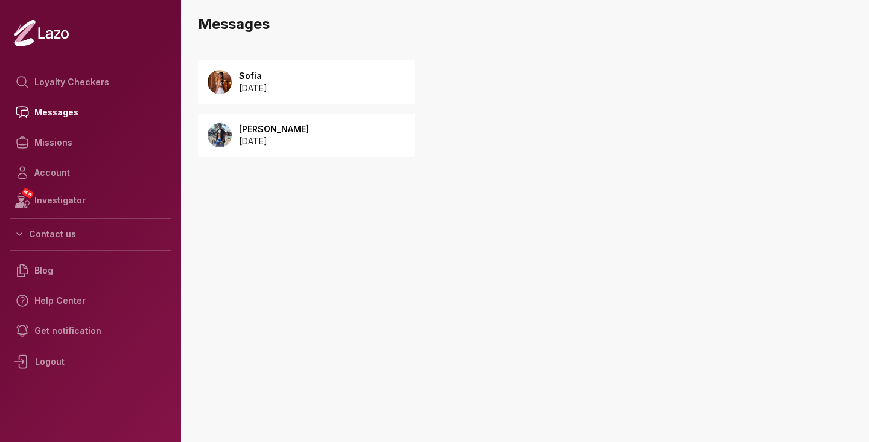
click at [261, 80] on p "Sofia" at bounding box center [253, 76] width 28 height 12
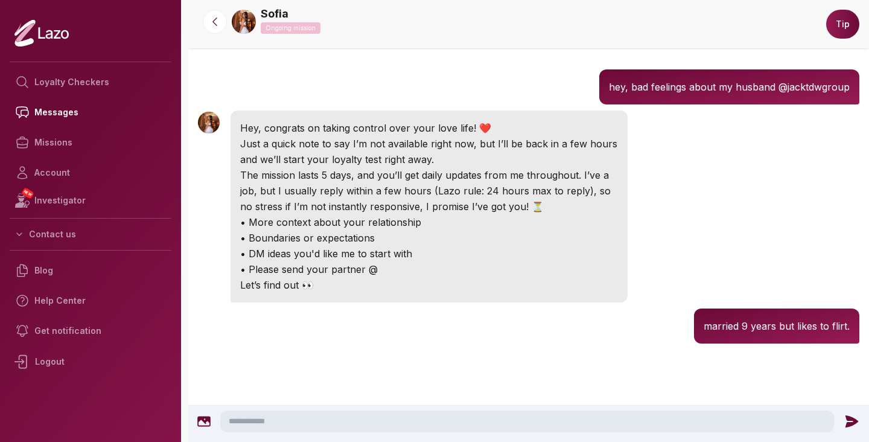
scroll to position [41, 0]
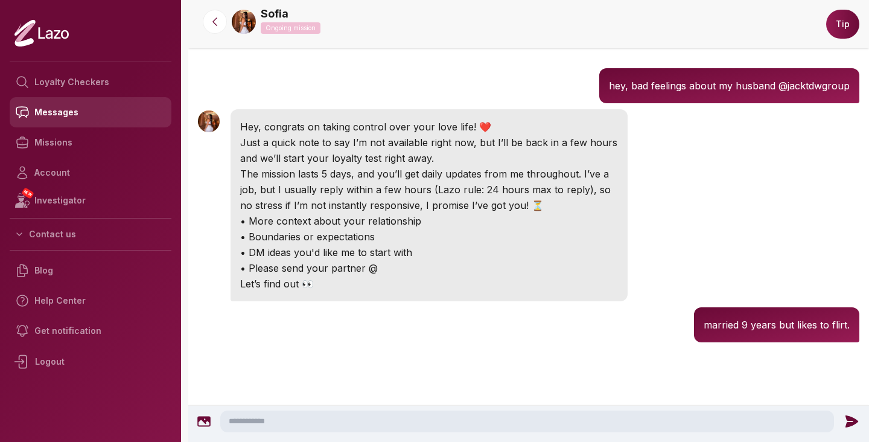
click at [65, 116] on link "Messages" at bounding box center [91, 112] width 162 height 30
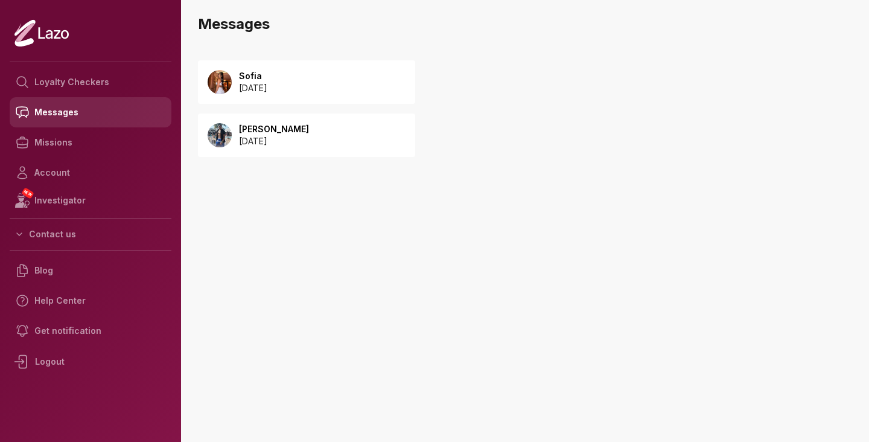
click at [91, 113] on link "Messages" at bounding box center [91, 112] width 162 height 30
click at [257, 89] on p "[DATE]" at bounding box center [253, 88] width 28 height 12
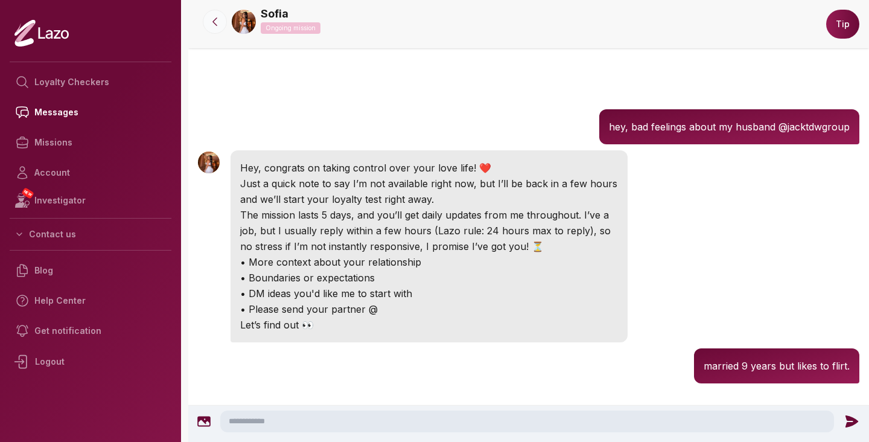
click at [218, 18] on icon at bounding box center [215, 22] width 12 height 12
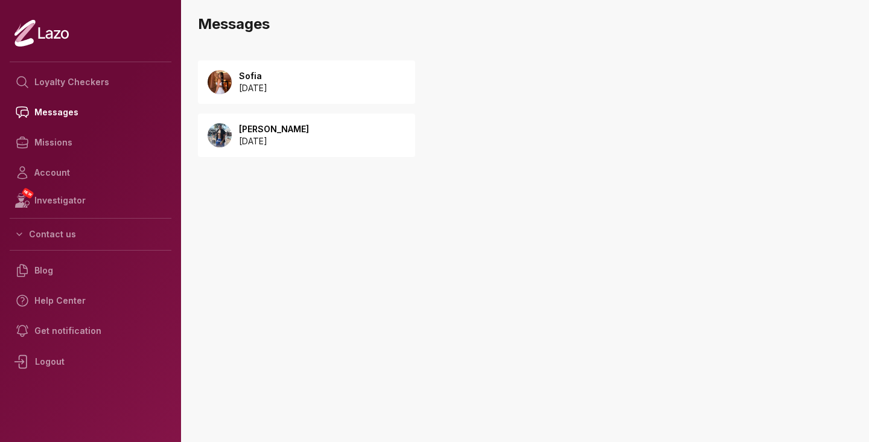
click at [270, 145] on p "[DATE]" at bounding box center [274, 141] width 70 height 12
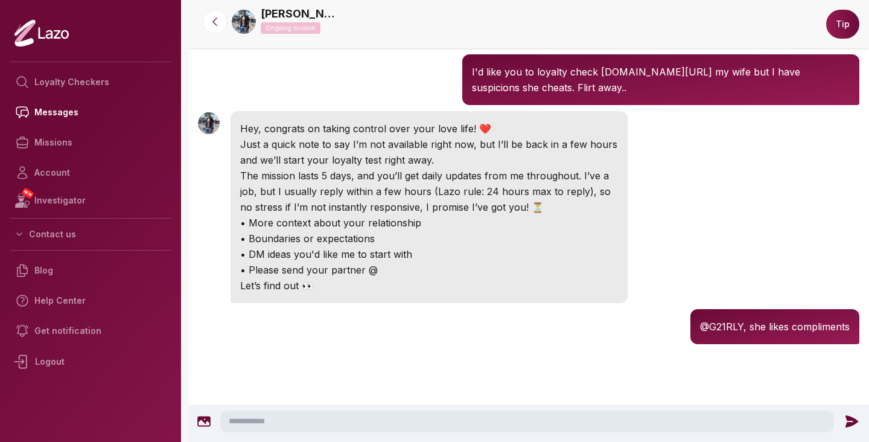
scroll to position [57, 0]
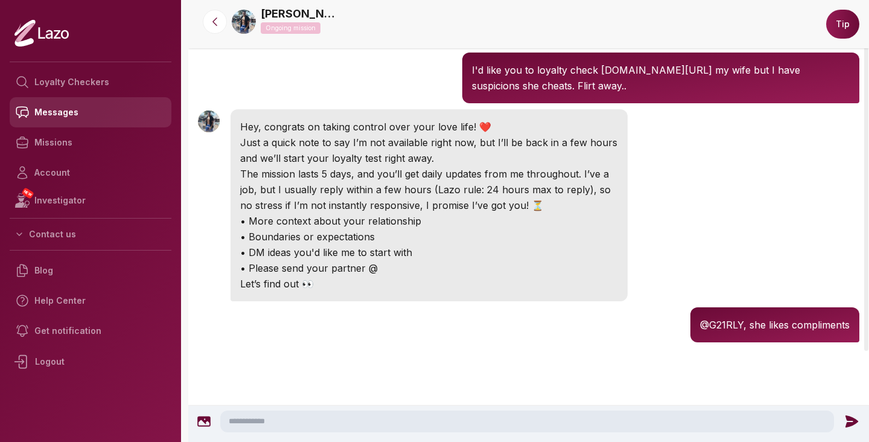
click at [106, 117] on link "Messages" at bounding box center [91, 112] width 162 height 30
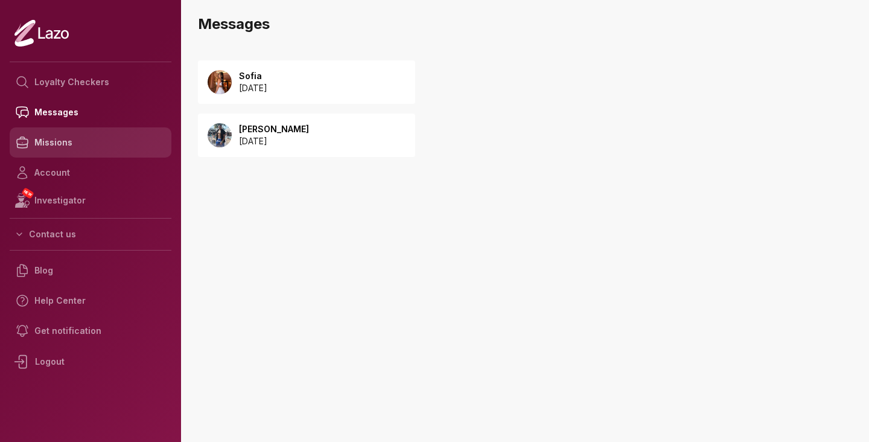
click at [68, 142] on link "Missions" at bounding box center [91, 142] width 162 height 30
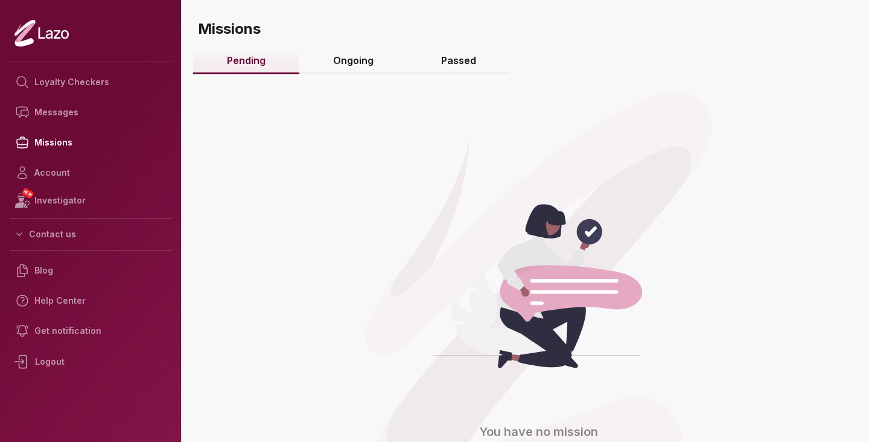
click at [385, 64] on link "Ongoing" at bounding box center [353, 61] width 108 height 26
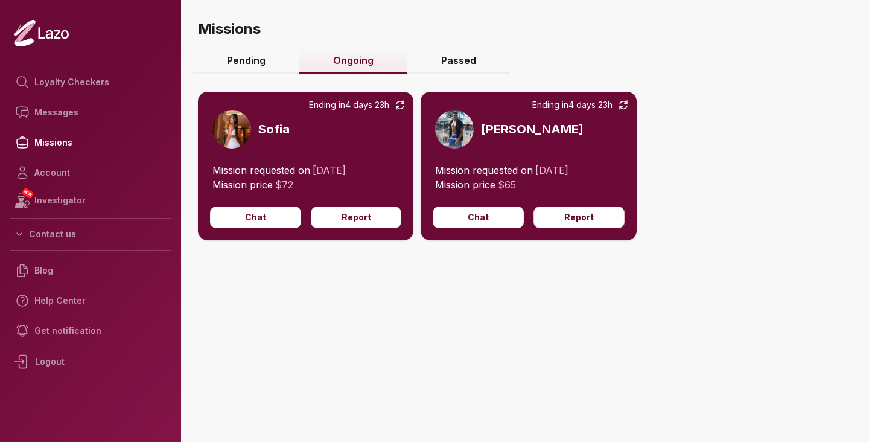
click at [222, 136] on img at bounding box center [231, 129] width 39 height 39
click at [80, 126] on link "Messages" at bounding box center [91, 112] width 162 height 30
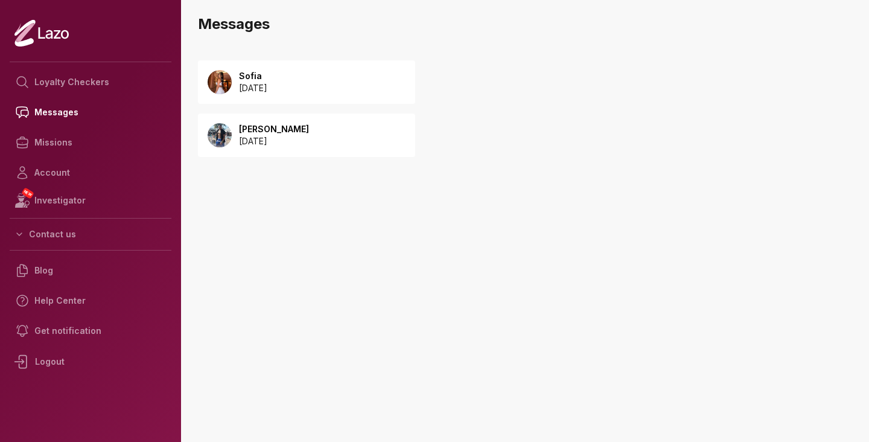
click at [231, 93] on div "Sofia [DATE]" at bounding box center [306, 81] width 217 height 43
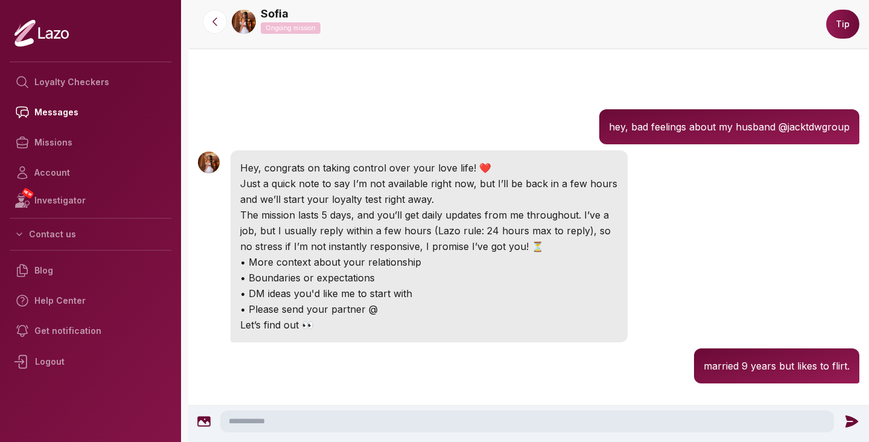
click at [253, 30] on link at bounding box center [244, 22] width 24 height 24
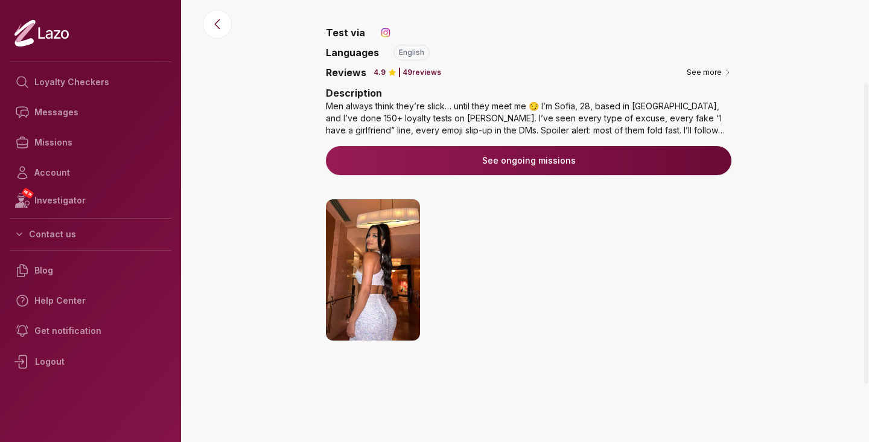
scroll to position [73, 0]
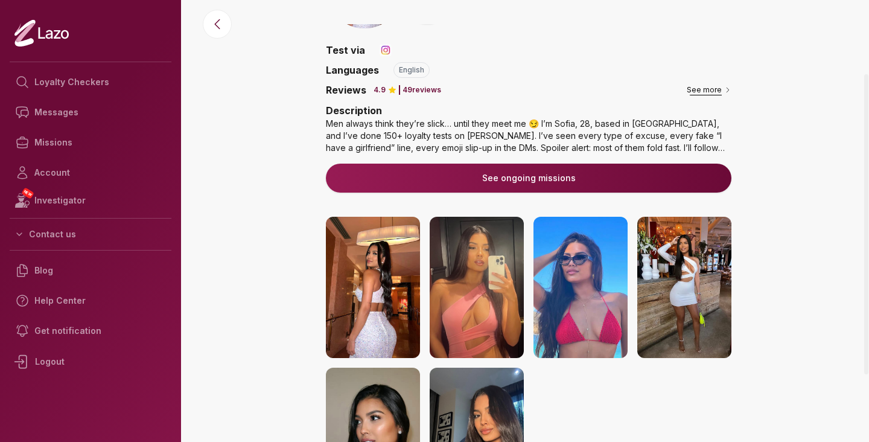
click at [701, 84] on button "See more" at bounding box center [709, 90] width 45 height 12
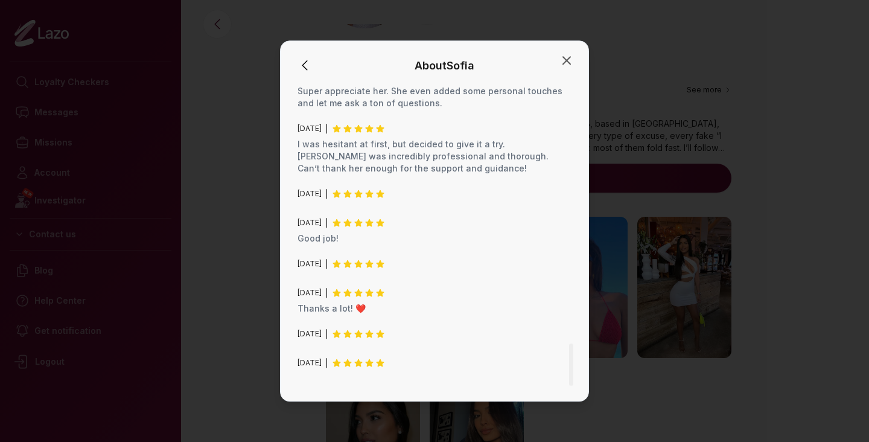
scroll to position [1829, 0]
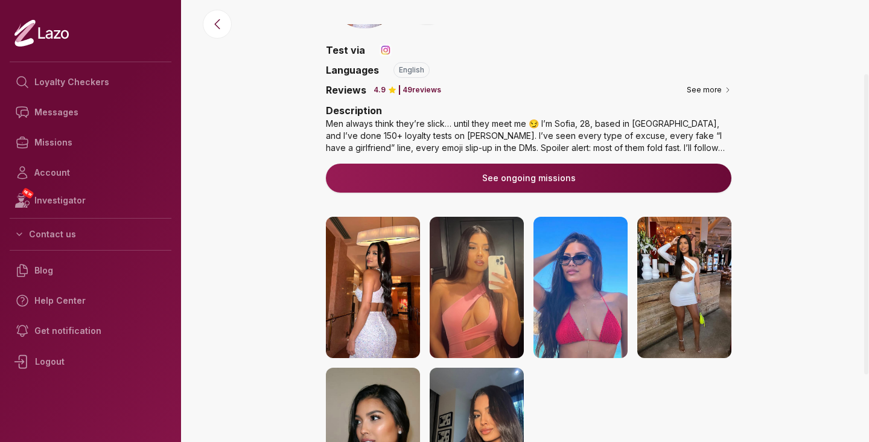
click at [501, 304] on img at bounding box center [477, 287] width 94 height 141
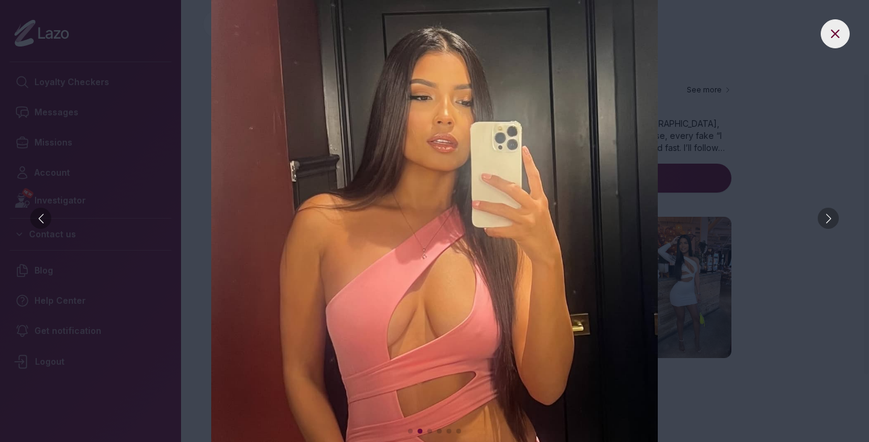
click at [84, 115] on img at bounding box center [434, 221] width 821 height 442
click at [42, 104] on img at bounding box center [434, 221] width 821 height 442
click at [825, 25] on button at bounding box center [835, 33] width 29 height 29
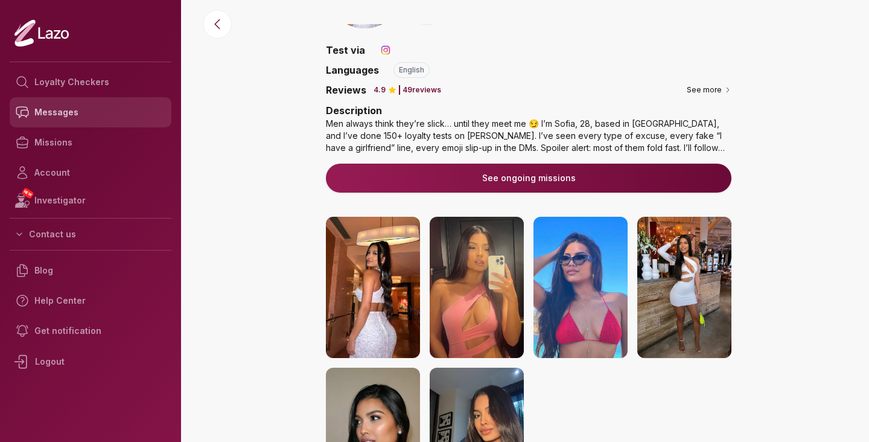
click at [33, 124] on link "Messages" at bounding box center [91, 112] width 162 height 30
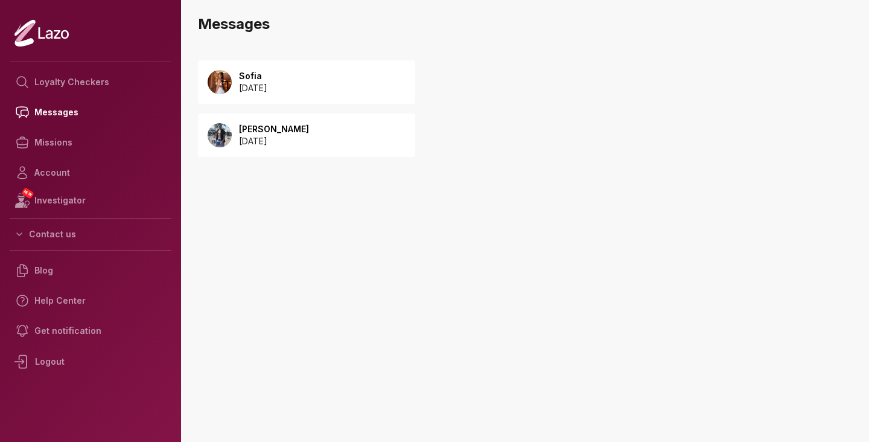
click at [309, 144] on p "[DATE]" at bounding box center [274, 141] width 70 height 12
click at [52, 120] on link "Messages" at bounding box center [91, 112] width 162 height 30
click at [261, 99] on div "Sofia 2025 September 23" at bounding box center [306, 81] width 217 height 43
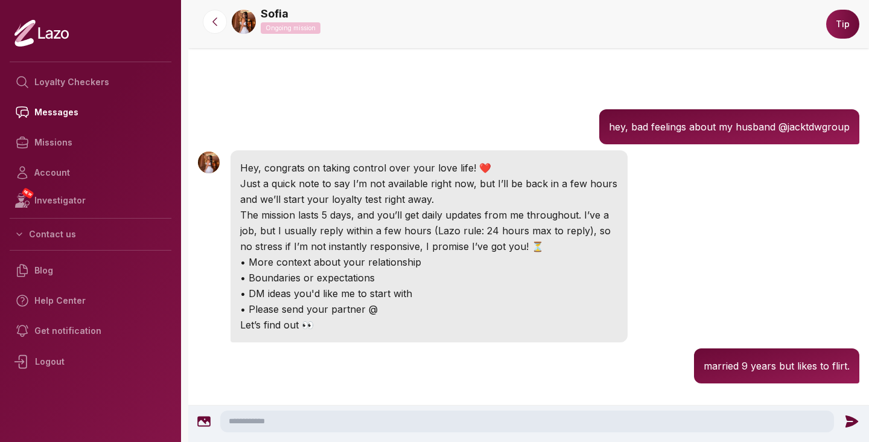
click at [57, 32] on icon at bounding box center [41, 33] width 54 height 28
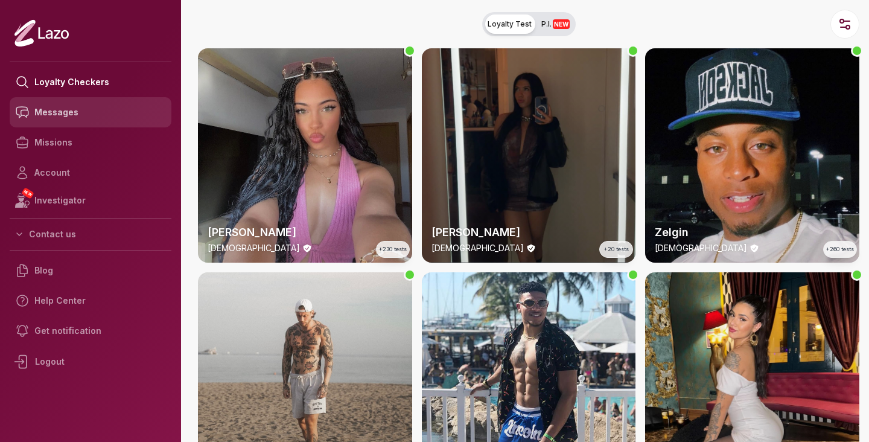
click at [67, 117] on link "Messages" at bounding box center [91, 112] width 162 height 30
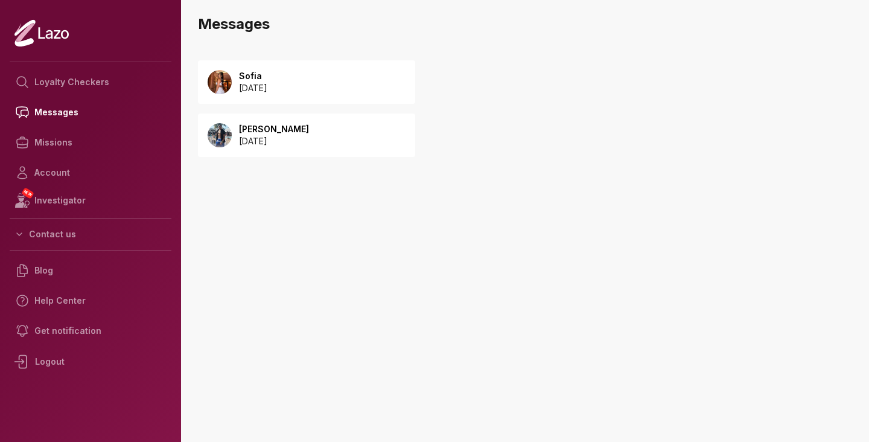
click at [220, 86] on img at bounding box center [220, 82] width 24 height 24
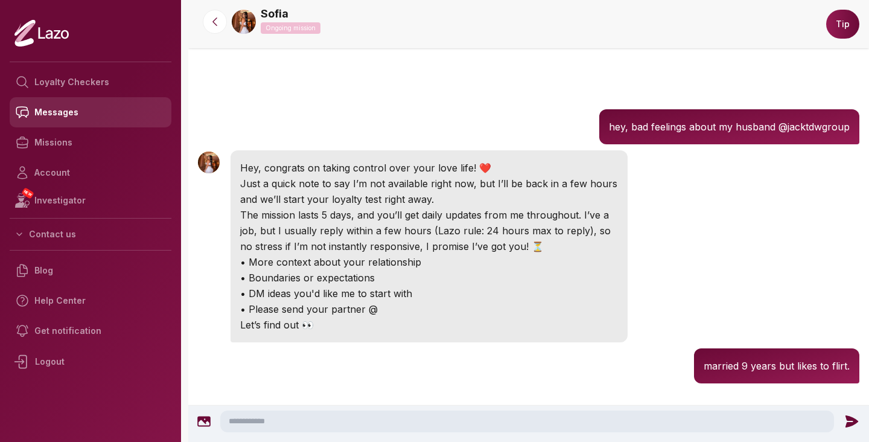
click at [56, 114] on link "Messages" at bounding box center [91, 112] width 162 height 30
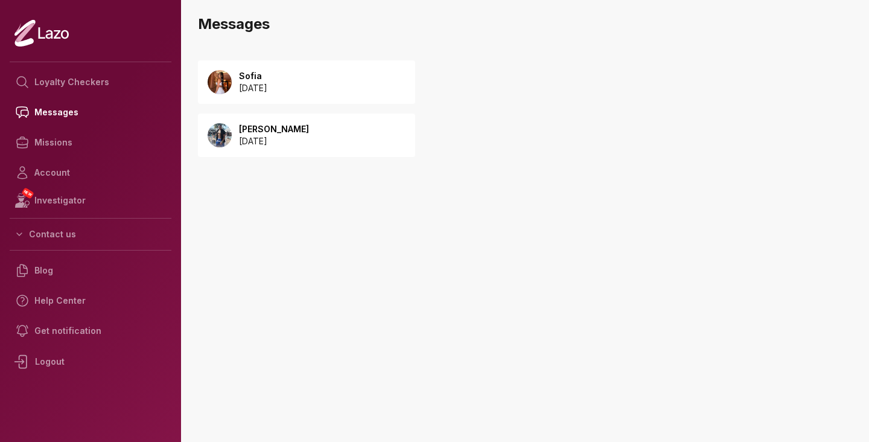
click at [291, 154] on div "[PERSON_NAME] [DATE]" at bounding box center [306, 134] width 217 height 43
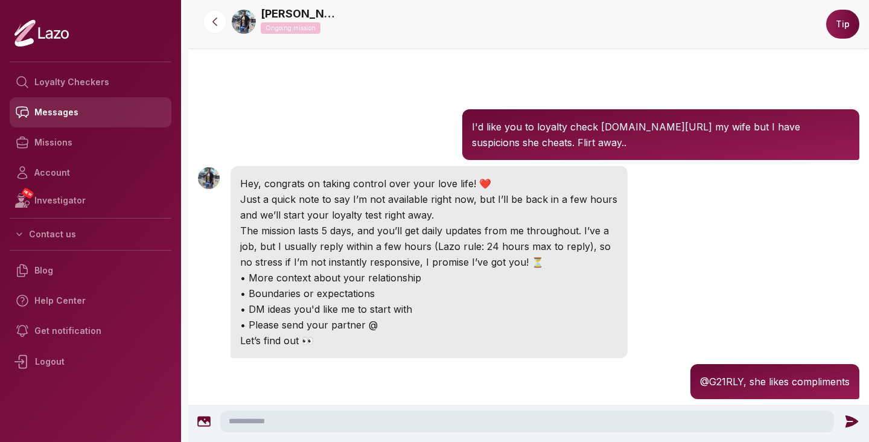
click at [104, 120] on link "Messages" at bounding box center [91, 112] width 162 height 30
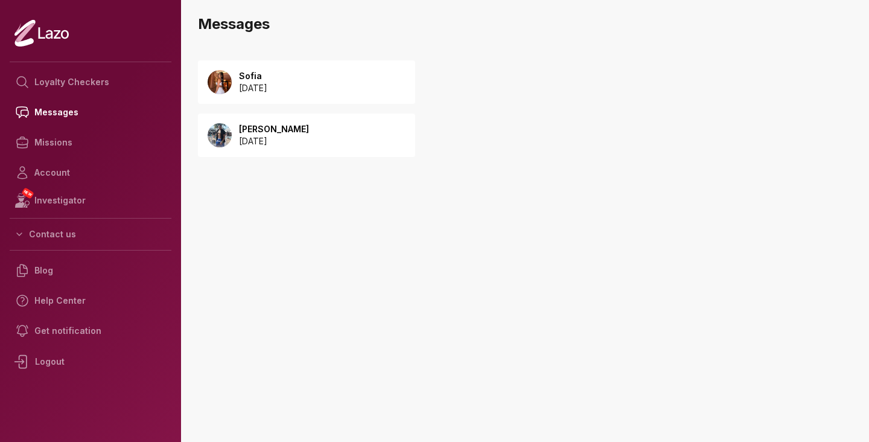
click at [267, 92] on p "[DATE]" at bounding box center [253, 88] width 28 height 12
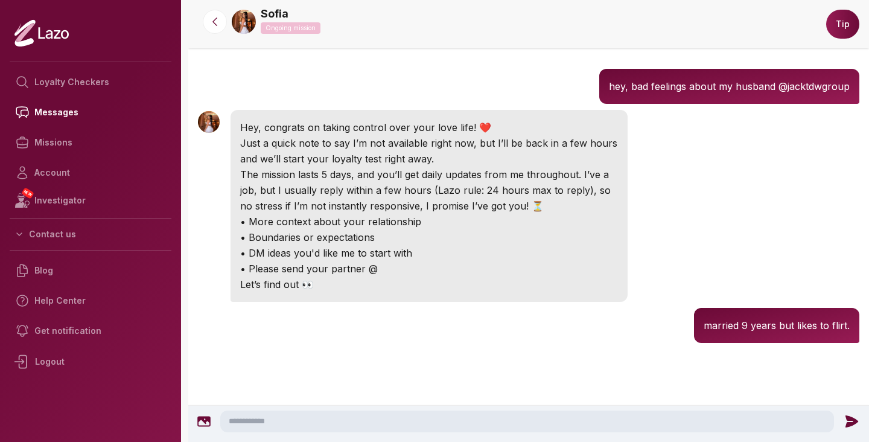
scroll to position [41, 0]
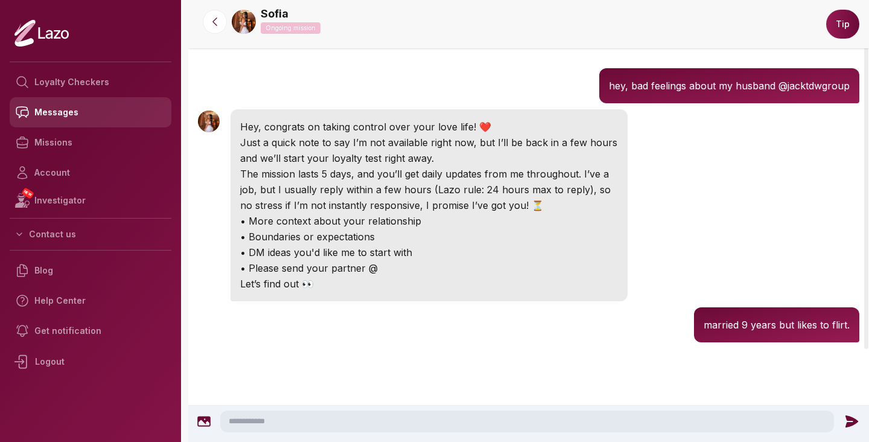
click at [126, 113] on link "Messages" at bounding box center [91, 112] width 162 height 30
